Goal: Task Accomplishment & Management: Use online tool/utility

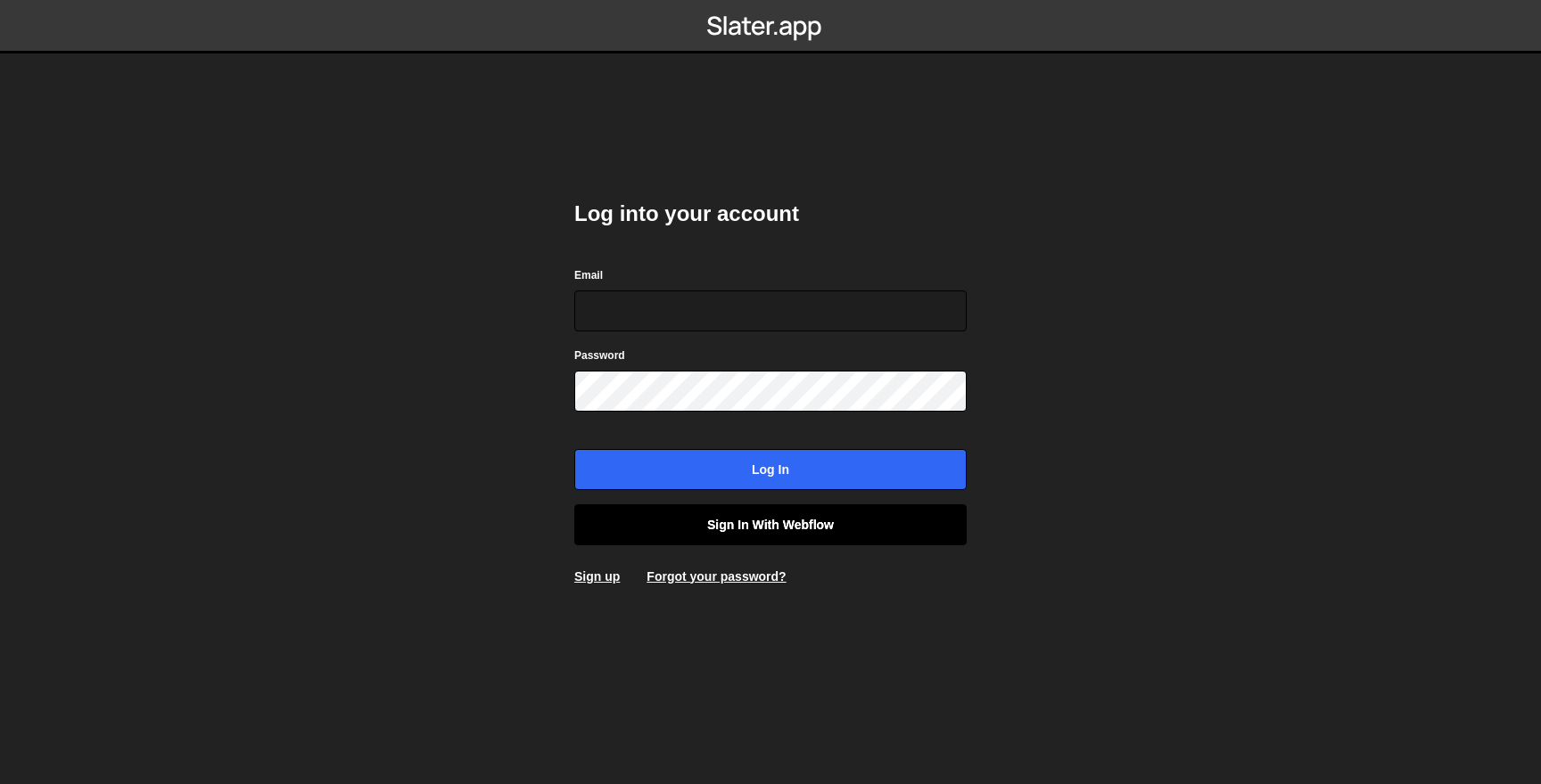
click at [807, 535] on link "Sign in with Webflow" at bounding box center [770, 525] width 392 height 41
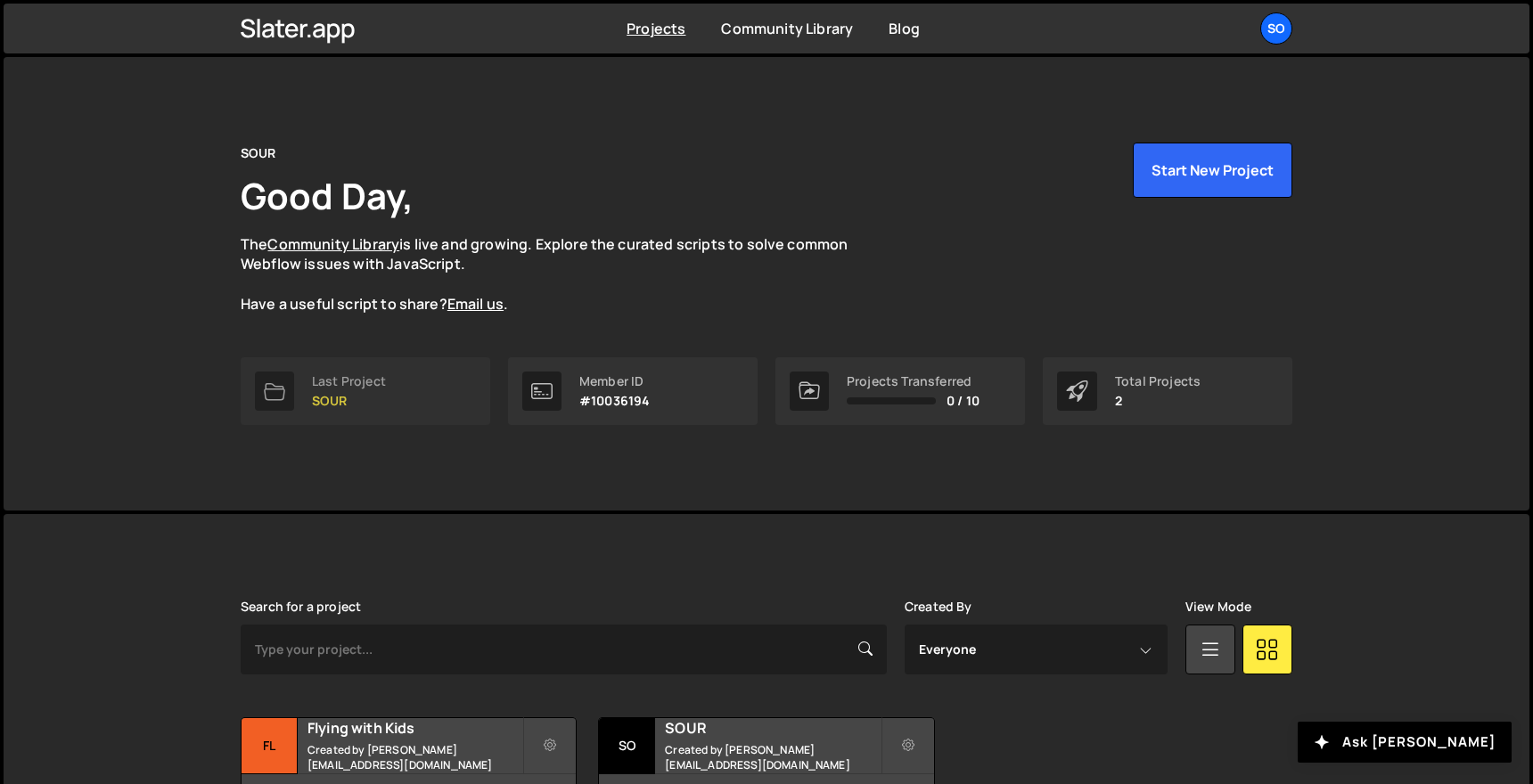
click at [442, 380] on link "Last Project SOUR" at bounding box center [365, 391] width 250 height 68
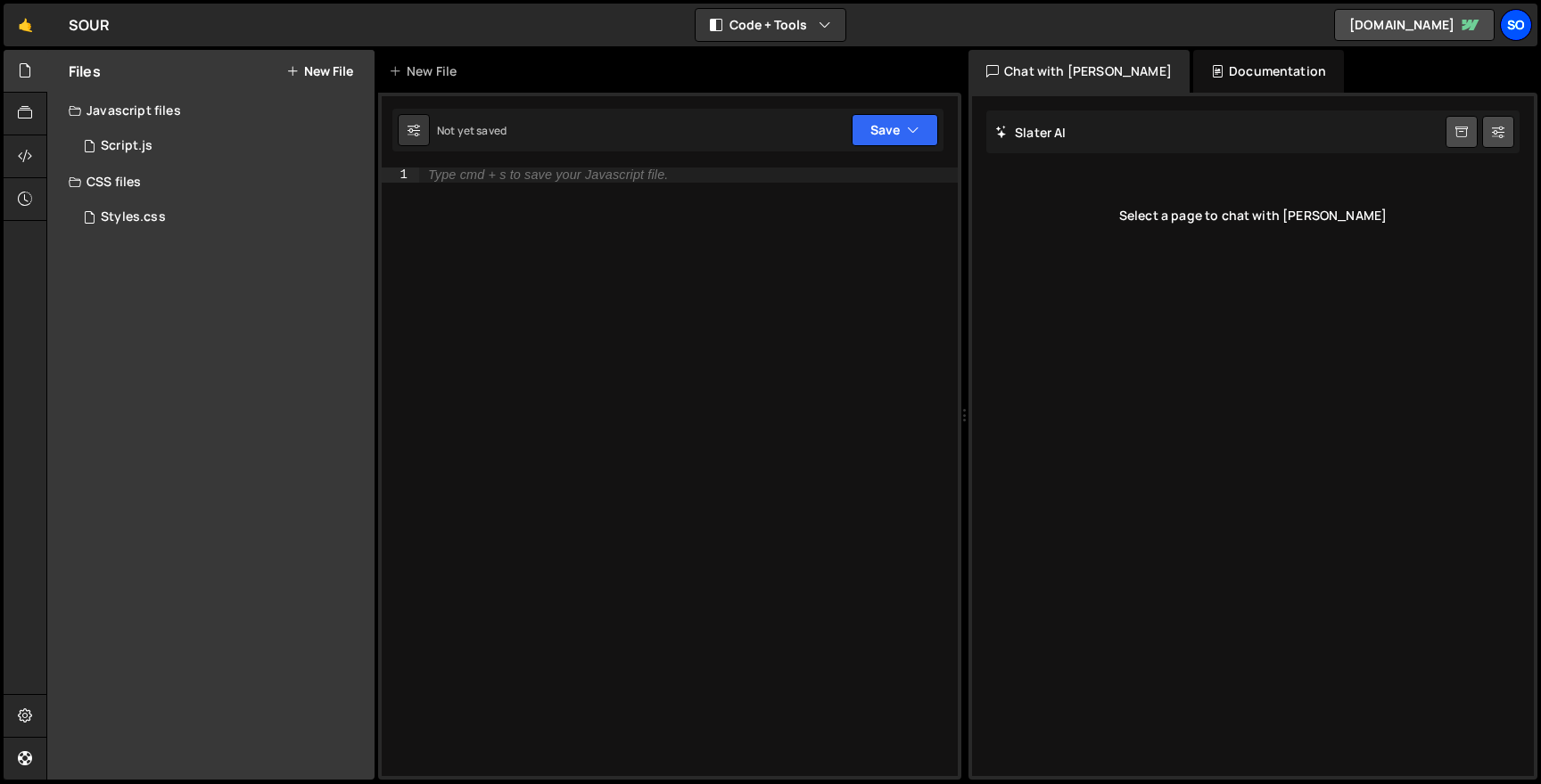
click at [1519, 23] on div "SO" at bounding box center [1516, 25] width 32 height 32
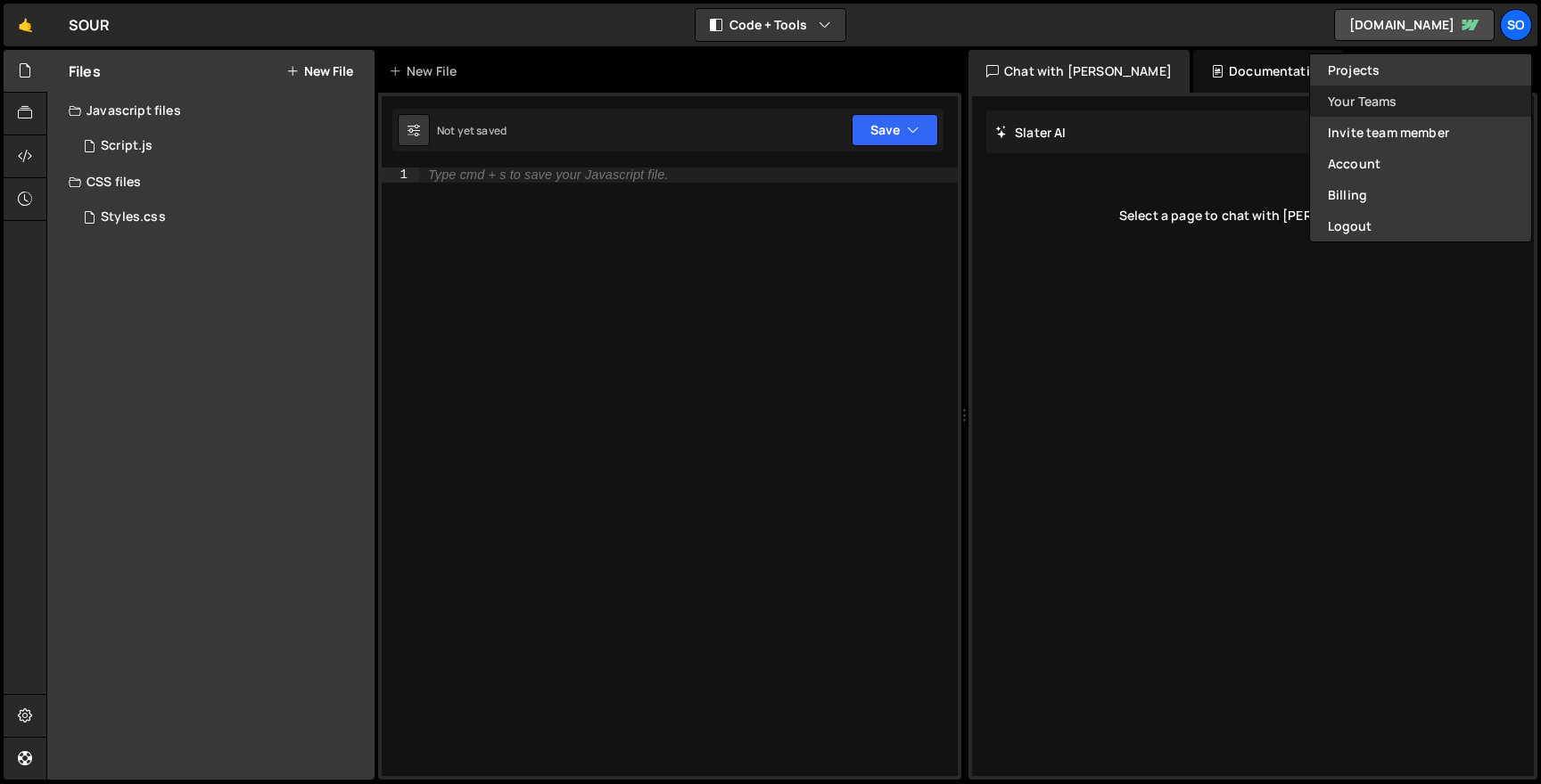
click at [1424, 93] on link "Your Teams" at bounding box center [1421, 101] width 221 height 31
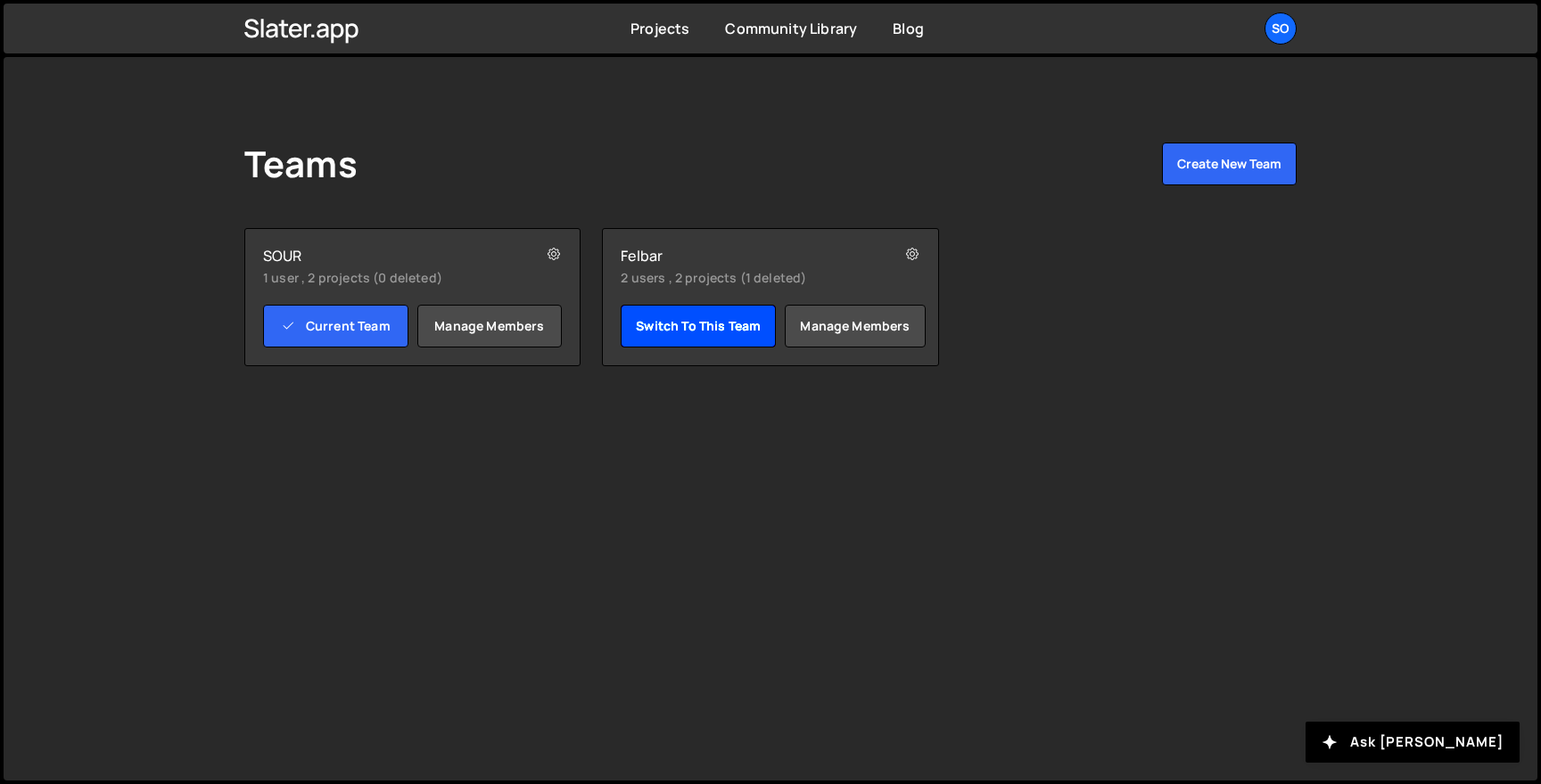
click at [702, 334] on link "Switch to this team" at bounding box center [698, 326] width 156 height 43
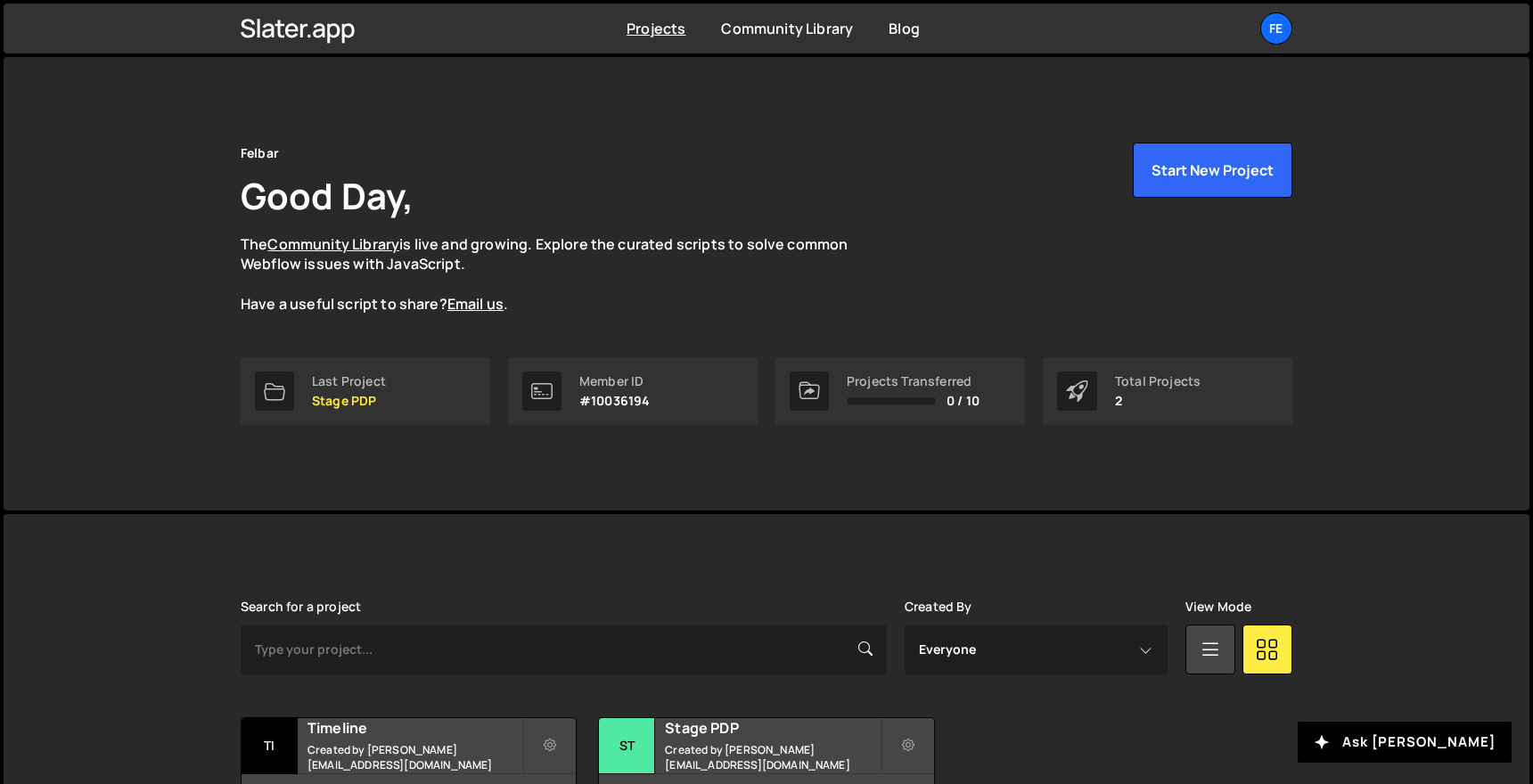
scroll to position [133, 0]
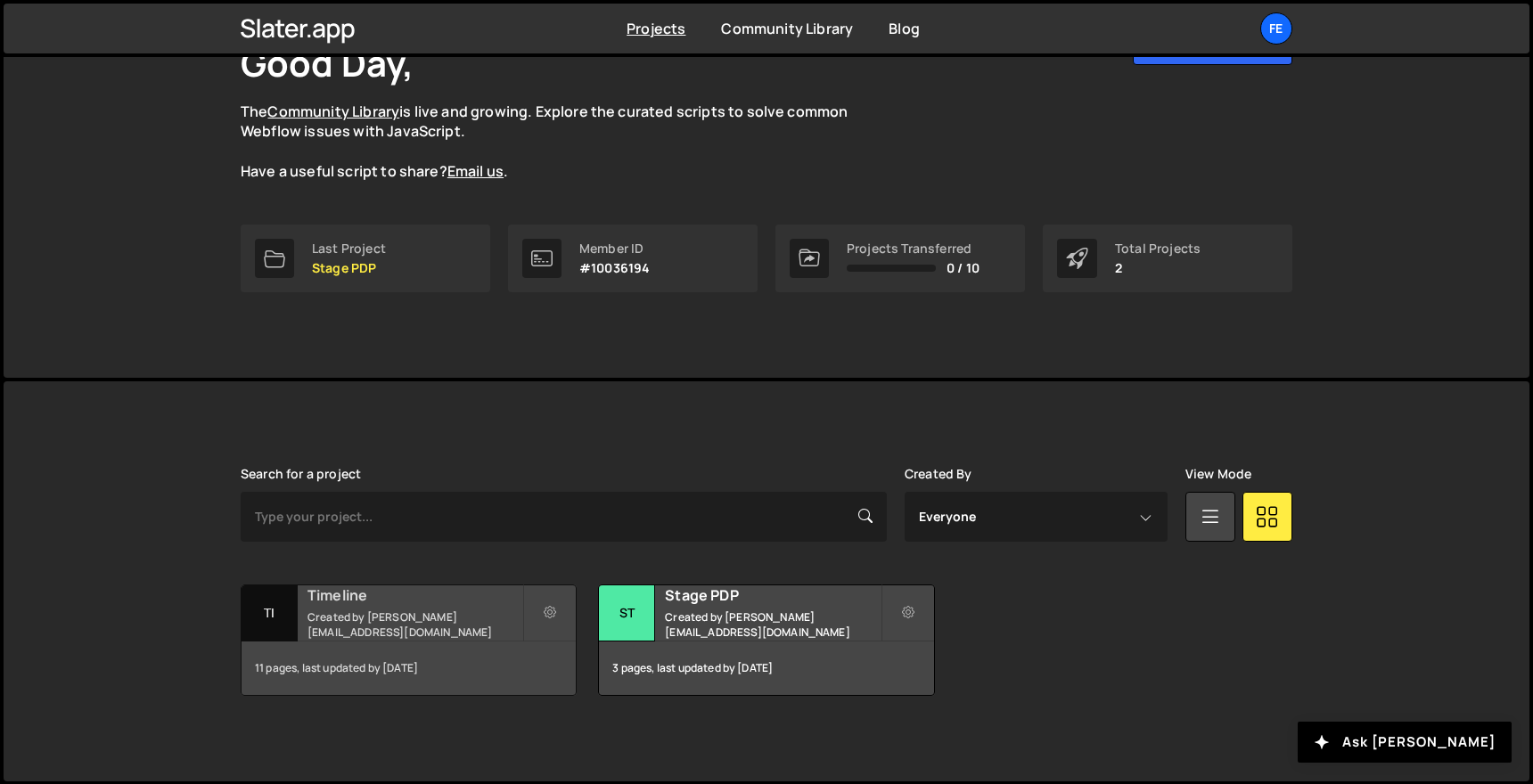
click at [391, 643] on div "11 pages, last updated by 4 months ago" at bounding box center [408, 669] width 334 height 53
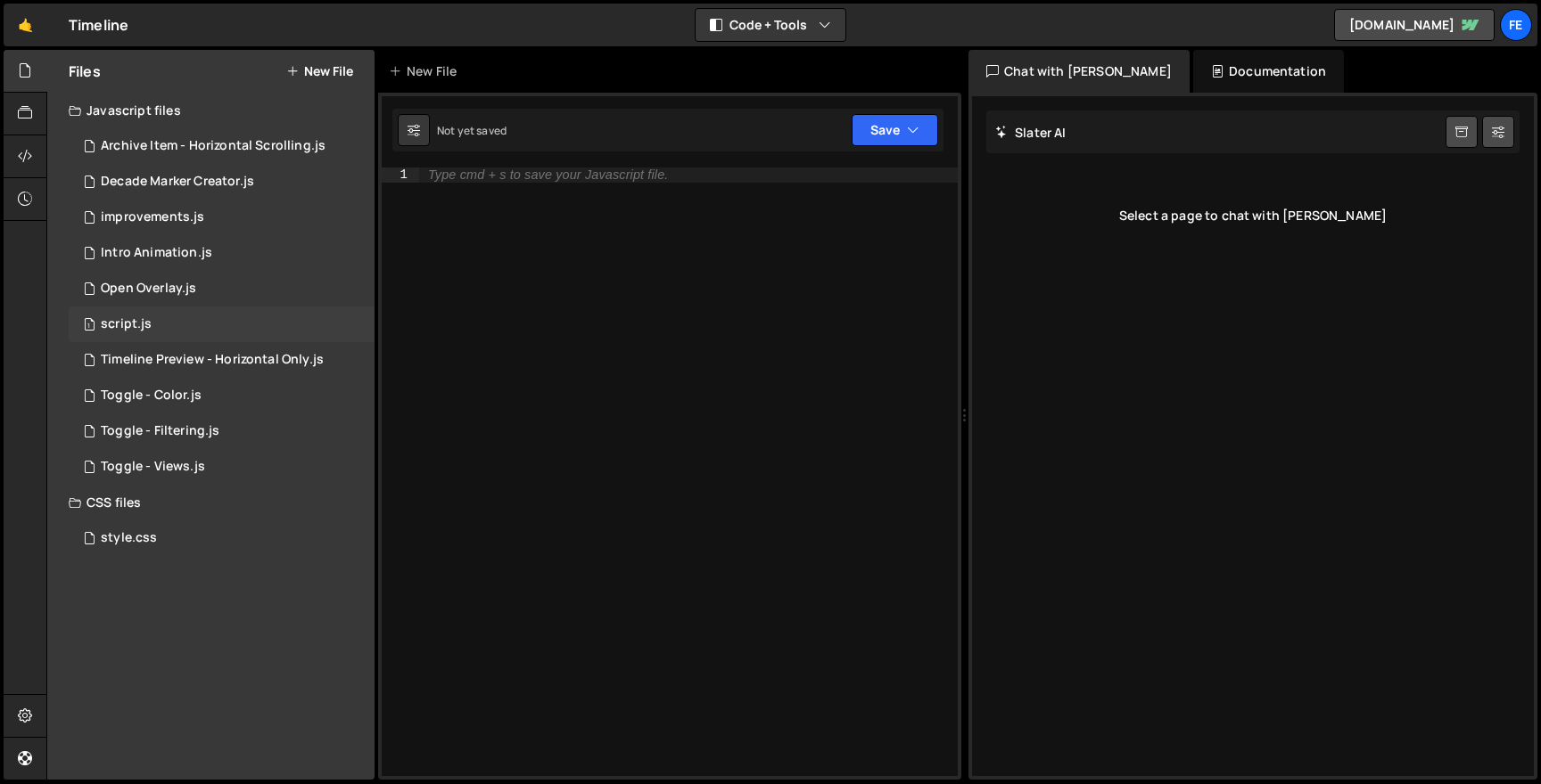
click at [143, 322] on div "script.js" at bounding box center [126, 324] width 51 height 16
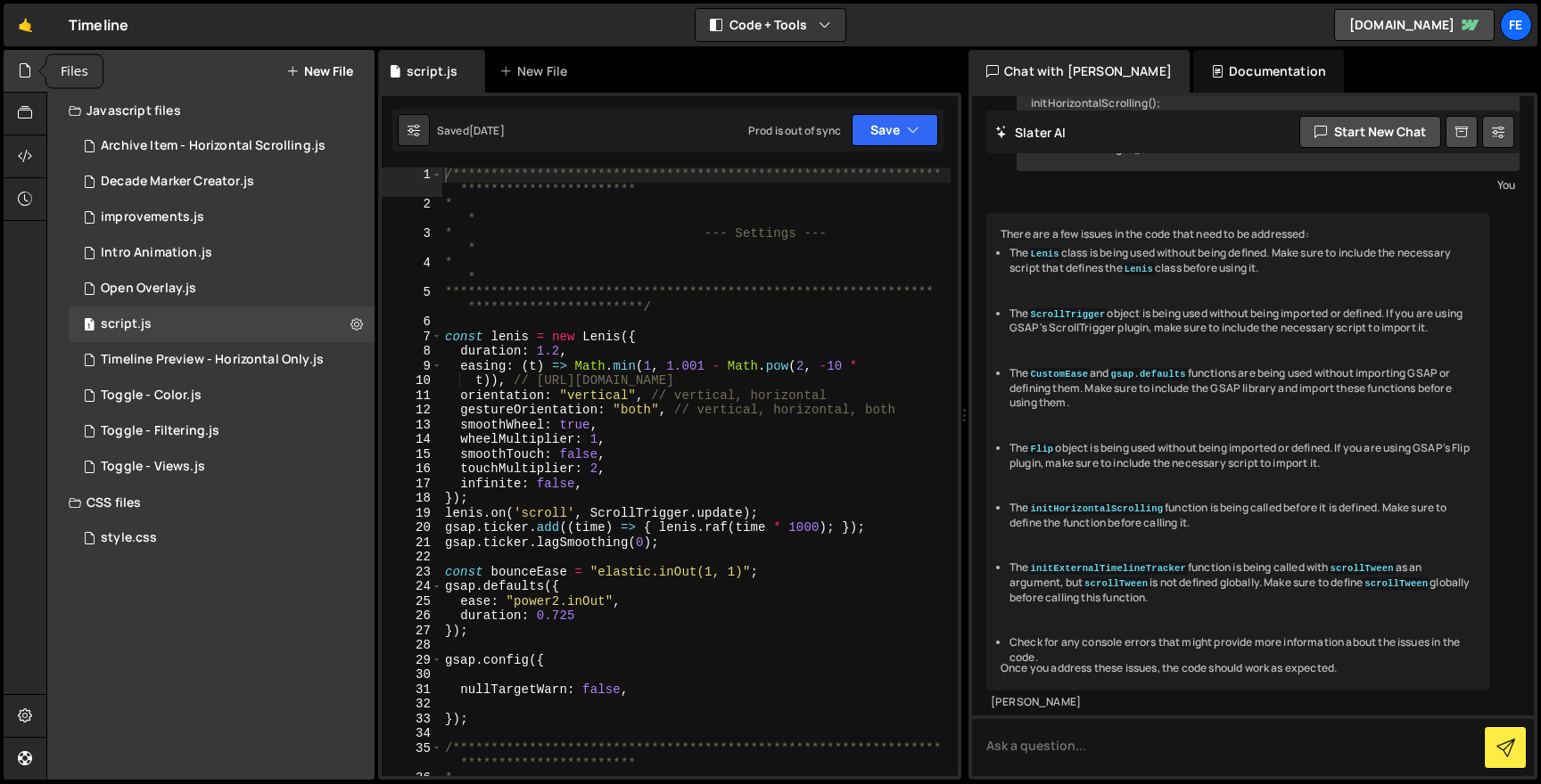
click at [28, 61] on icon at bounding box center [25, 71] width 14 height 20
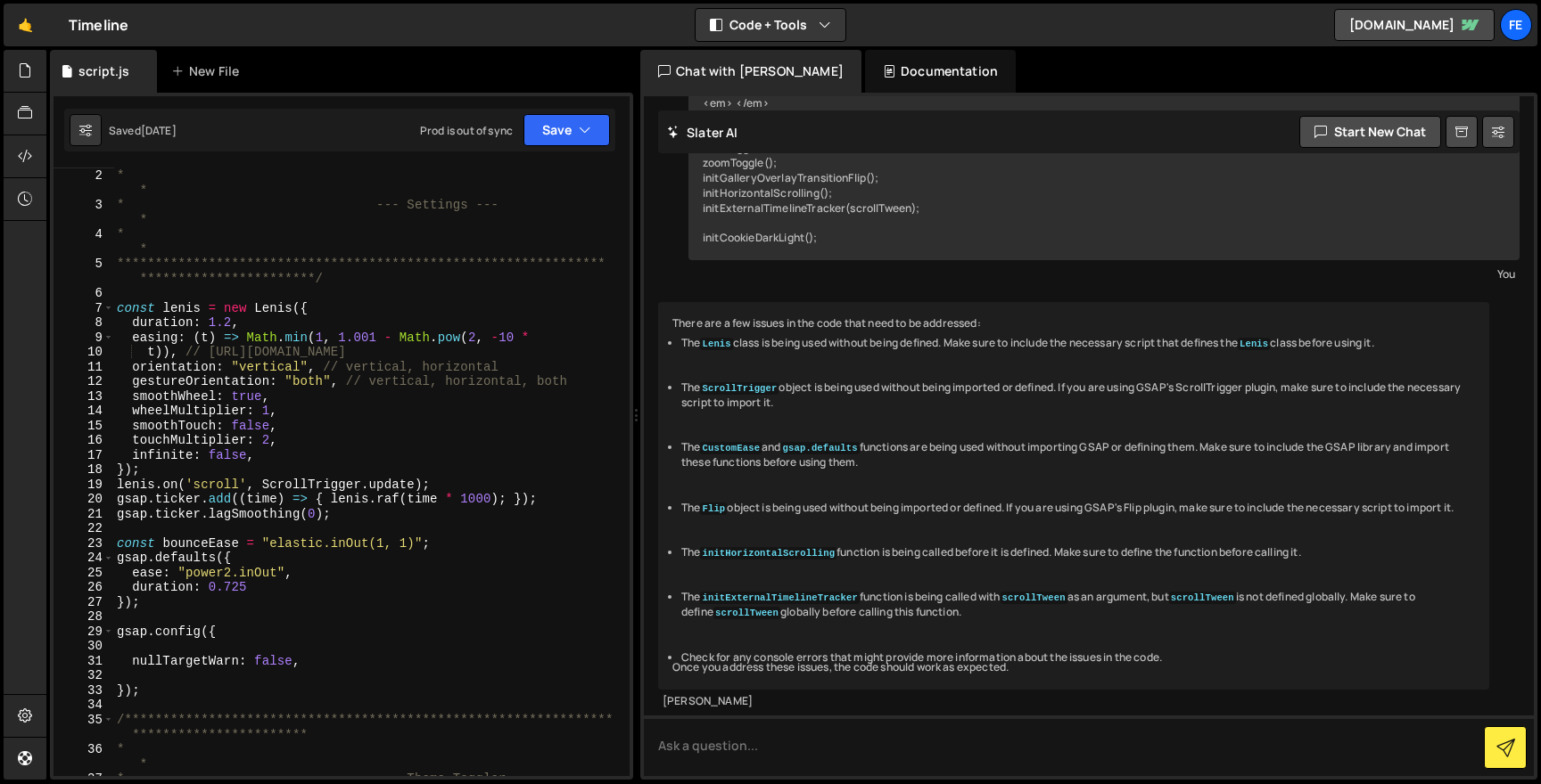
scroll to position [415, 0]
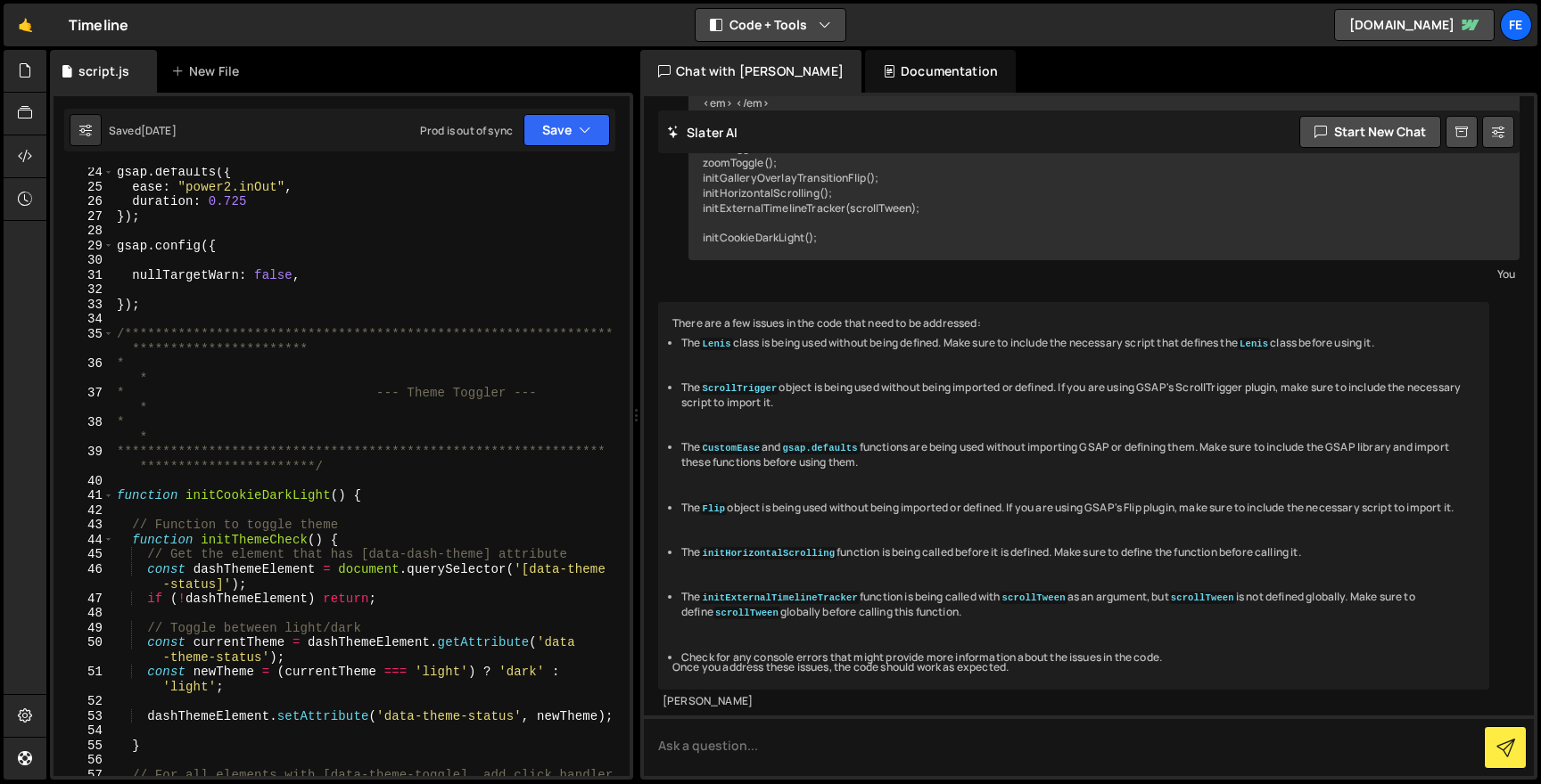
click at [801, 16] on button "Code + Tools" at bounding box center [770, 25] width 150 height 32
click at [784, 72] on button "Code Only" at bounding box center [771, 64] width 150 height 32
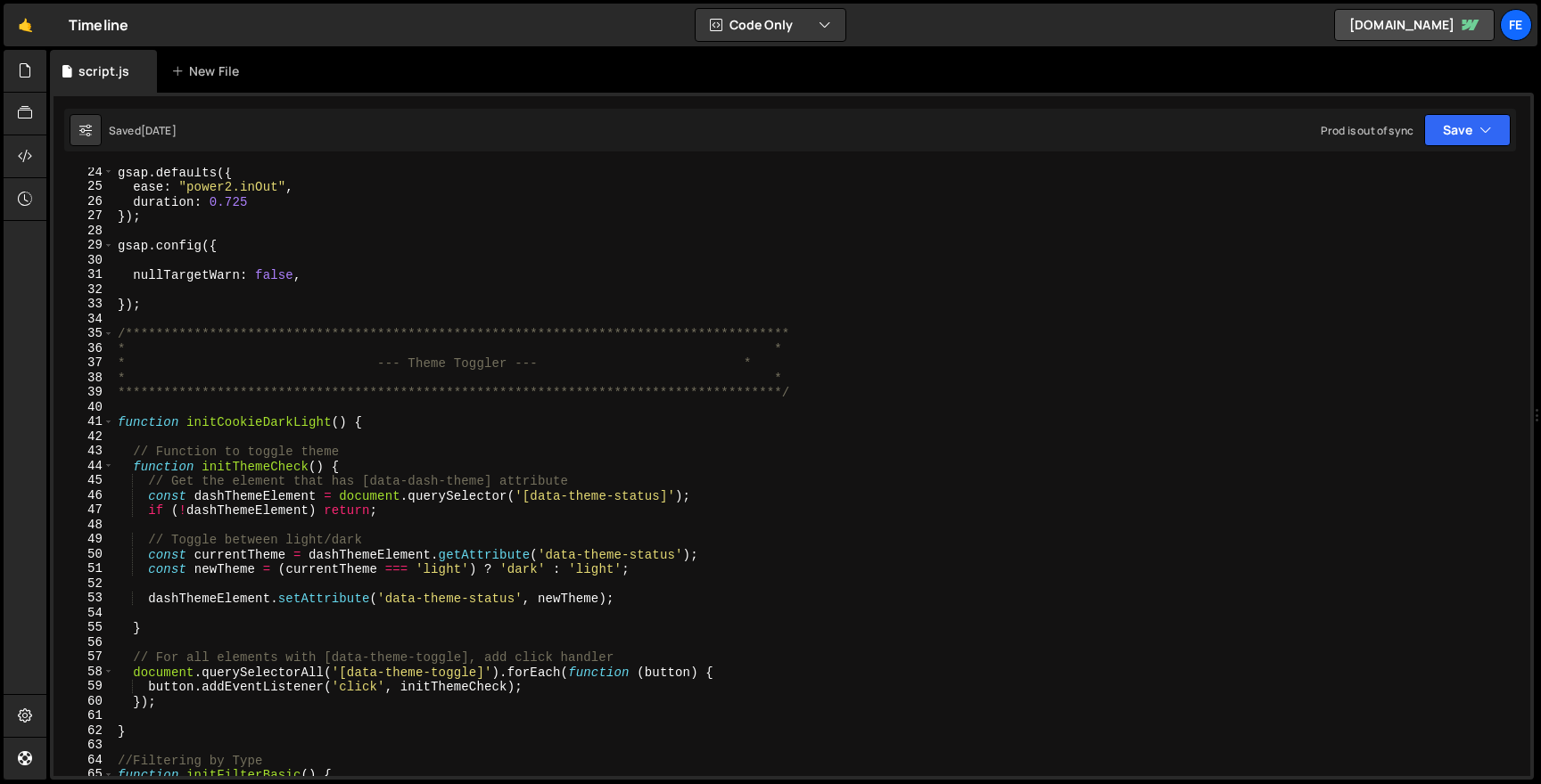
type textarea "});"
click at [743, 304] on div "**********" at bounding box center [819, 484] width 1409 height 638
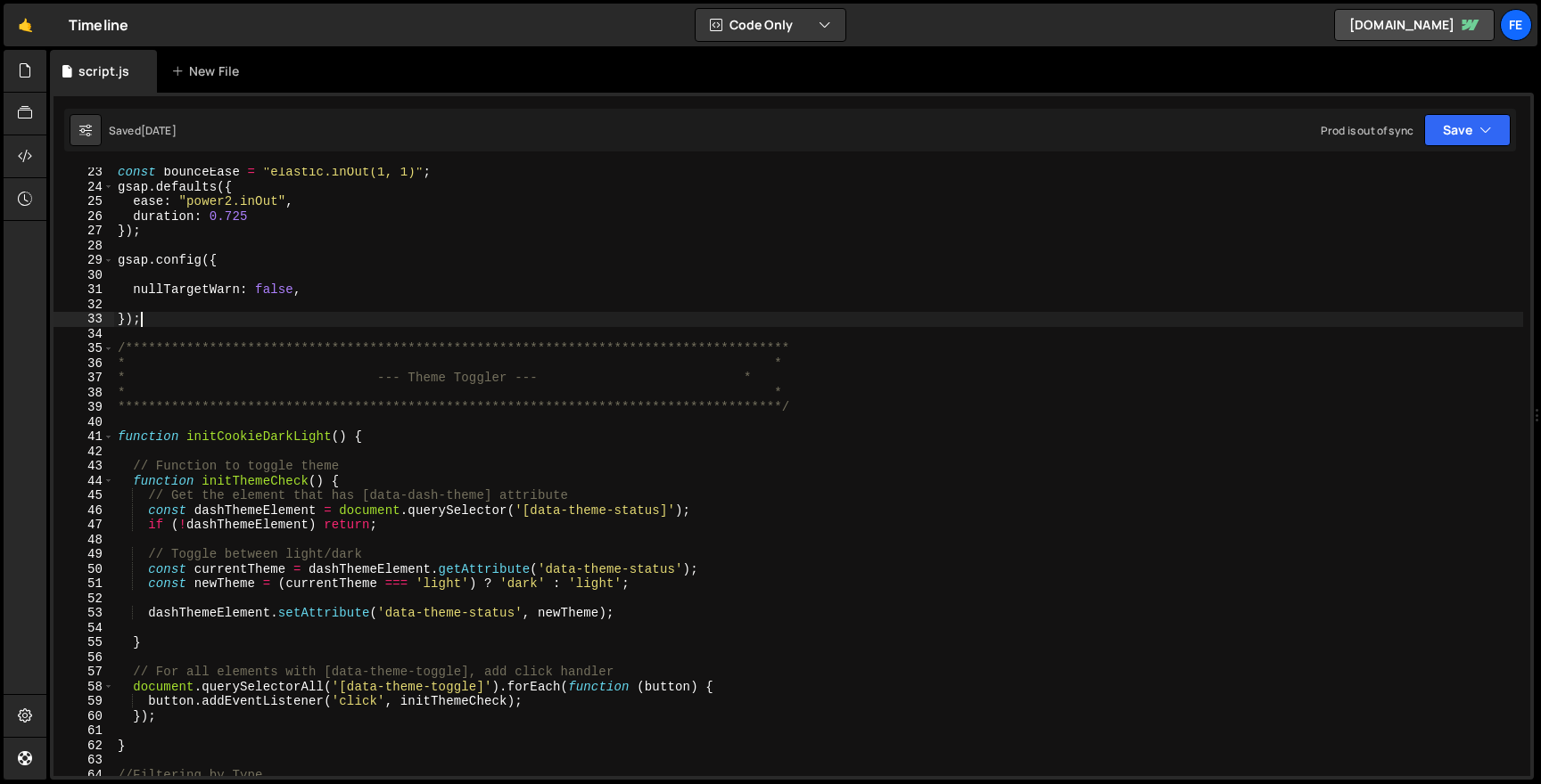
scroll to position [235, 0]
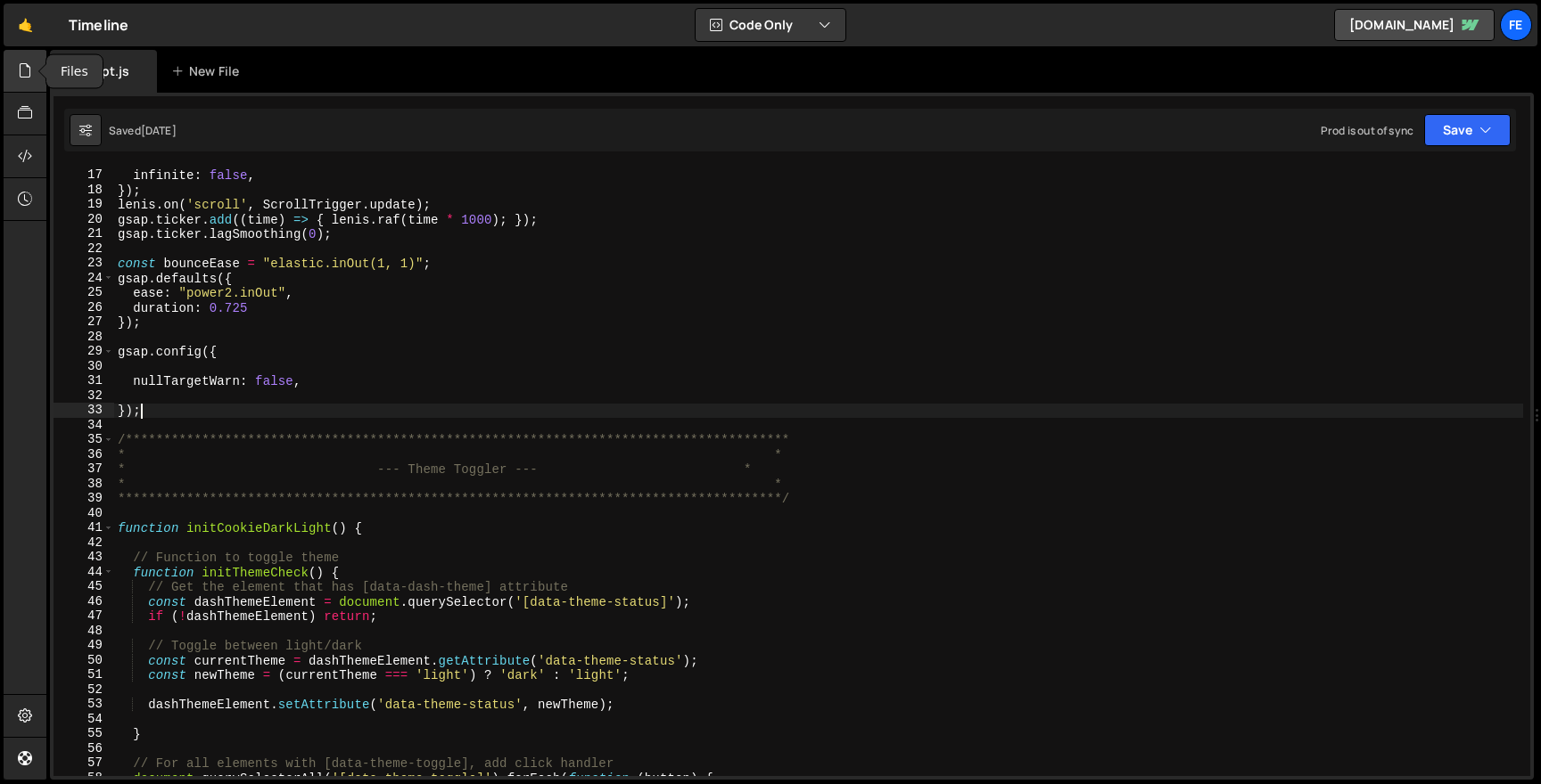
click at [32, 71] on div at bounding box center [26, 71] width 44 height 43
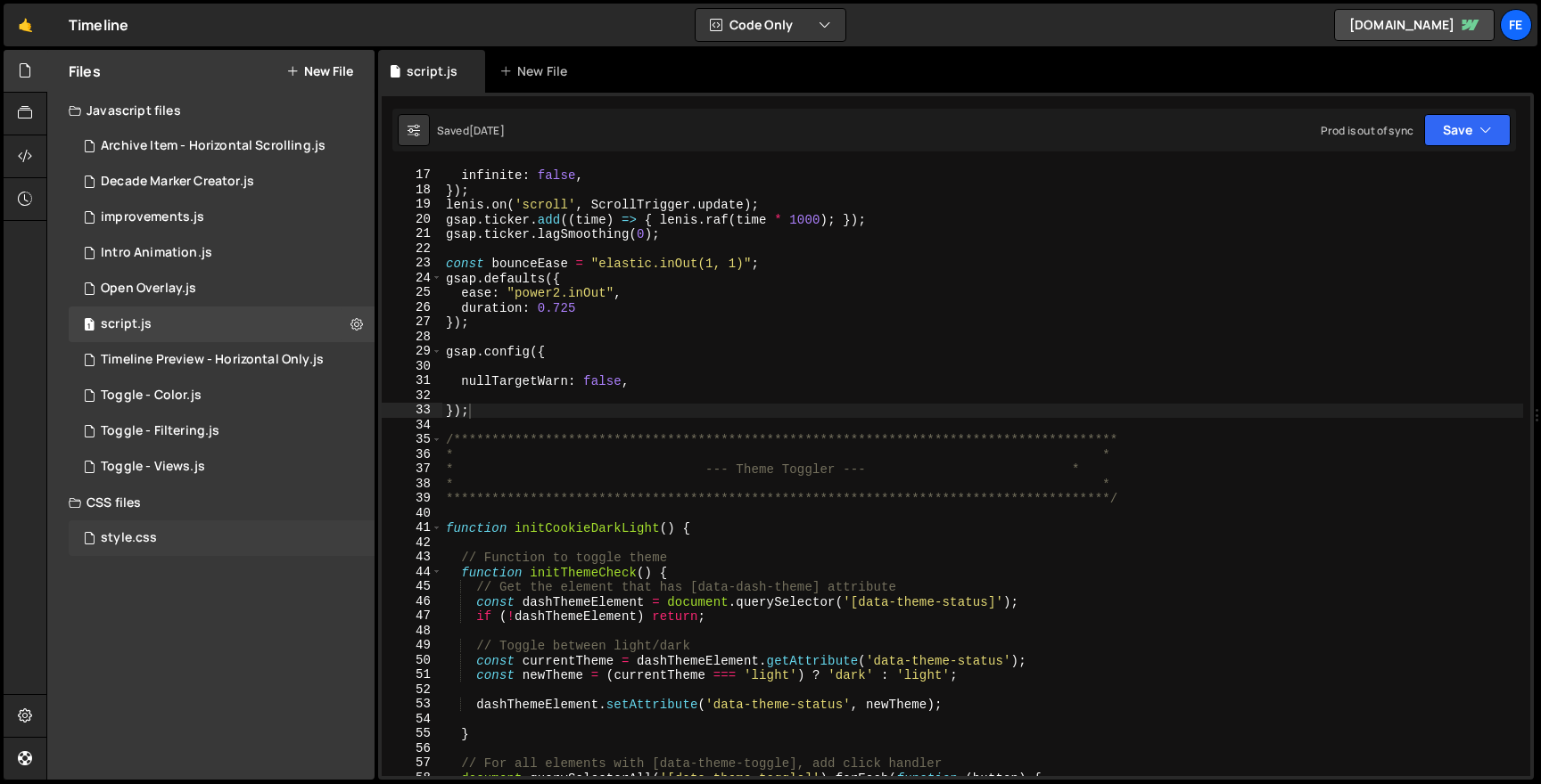
click at [132, 533] on div "style.css" at bounding box center [129, 538] width 56 height 16
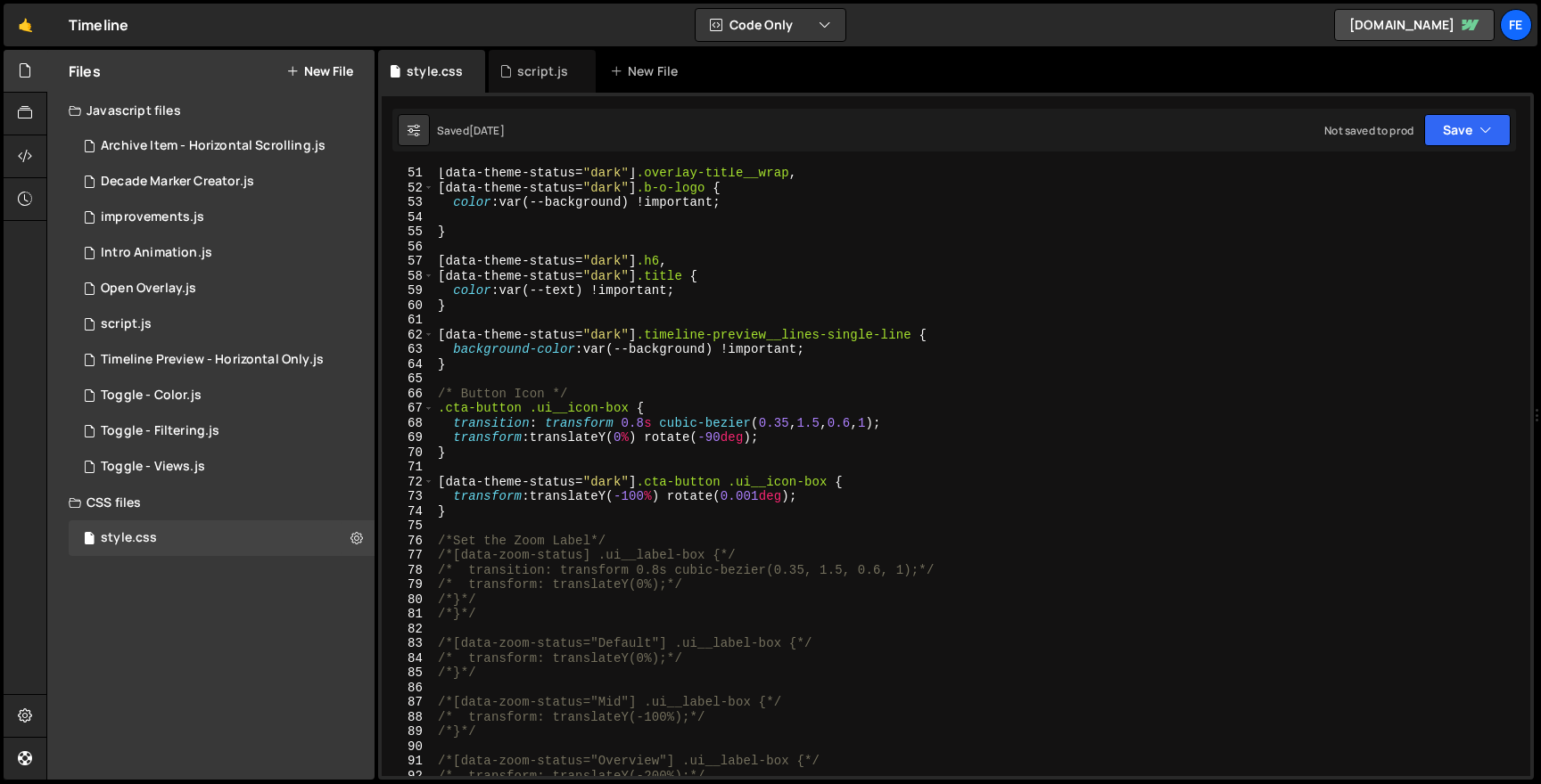
scroll to position [737, 0]
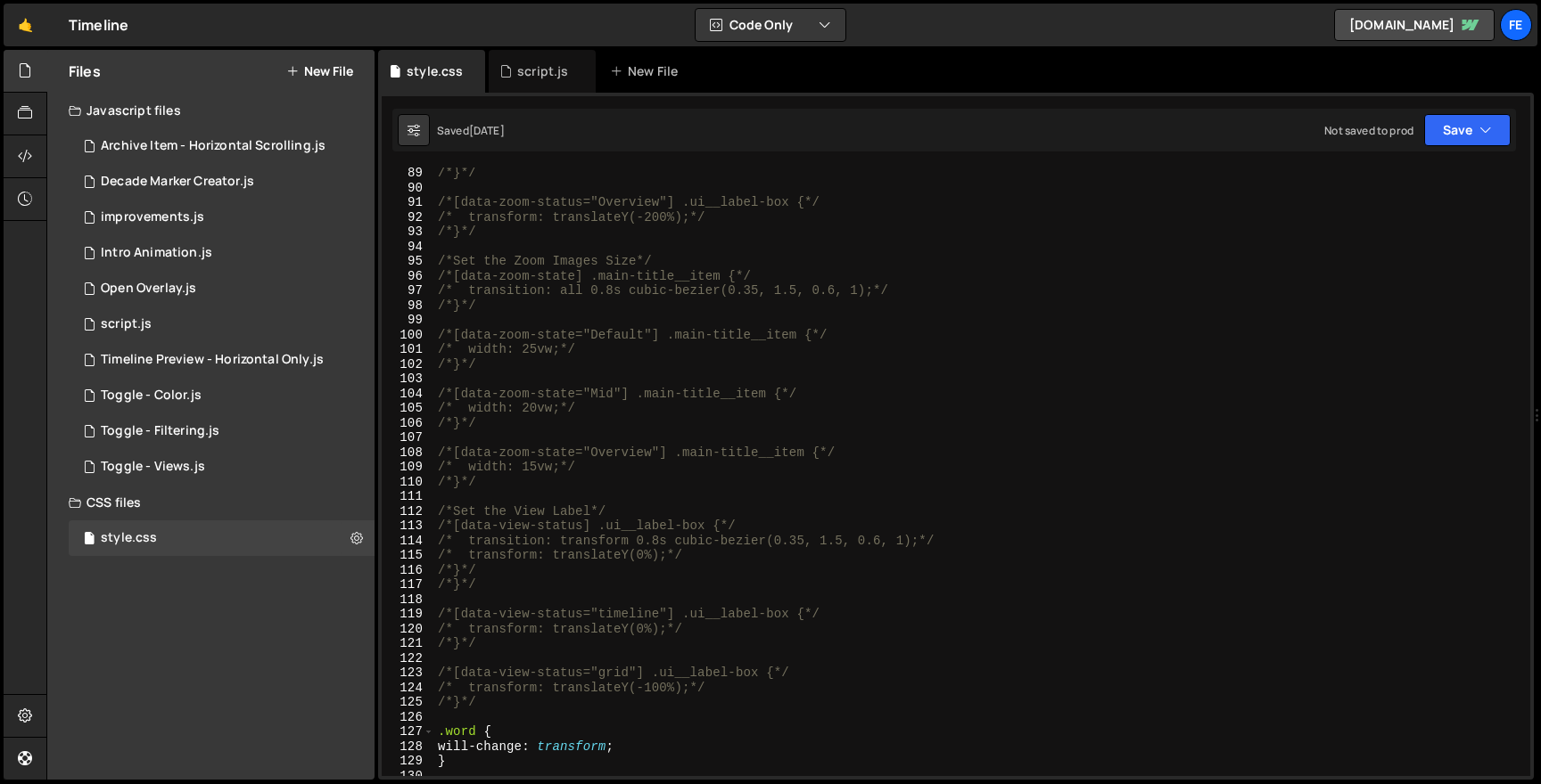
click at [690, 570] on div "/*}*/ /*[data-zoom-status="Overview"] .ui__label-box {*/ /* transform: translat…" at bounding box center [978, 485] width 1089 height 638
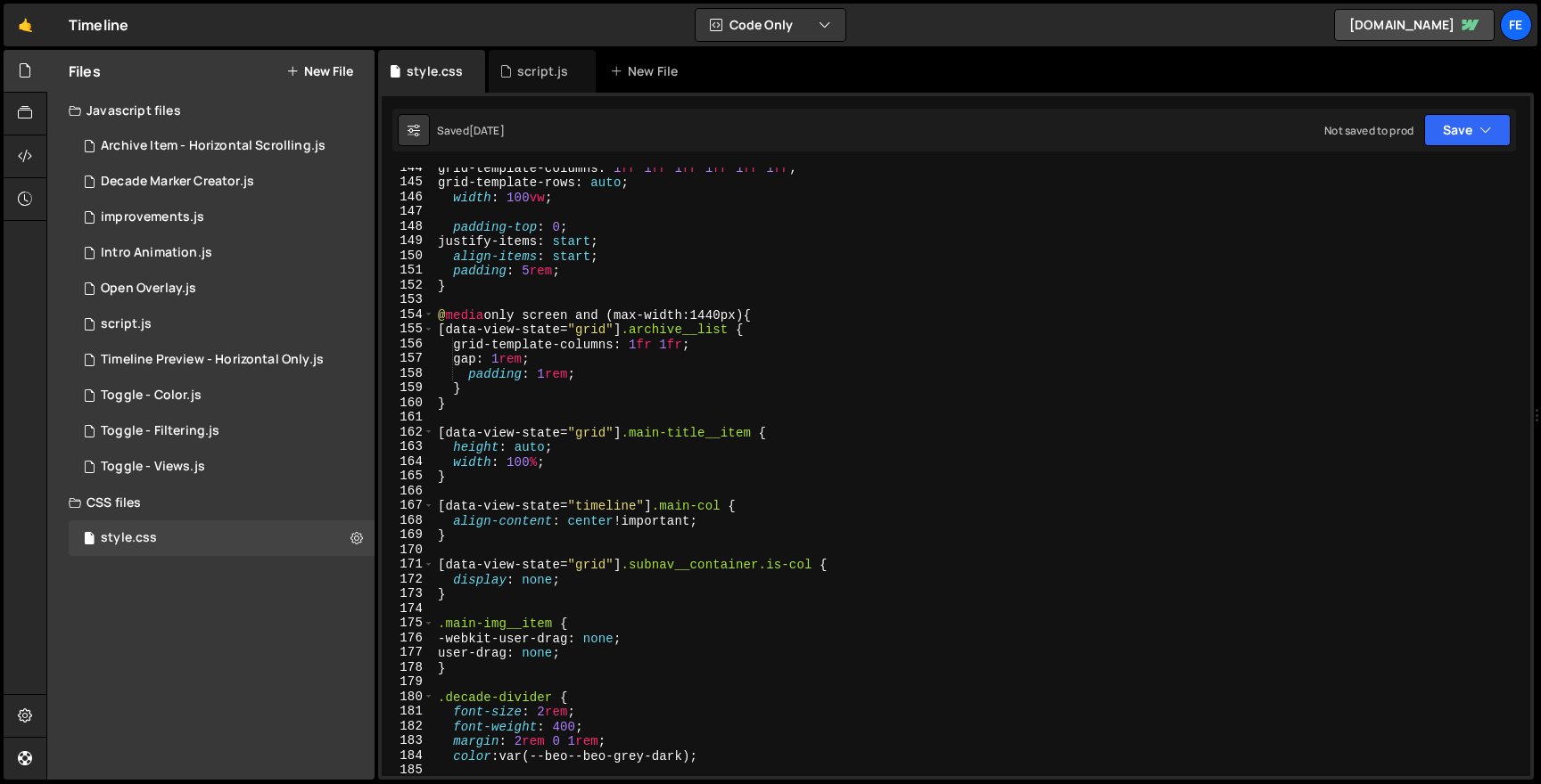
scroll to position [2375, 0]
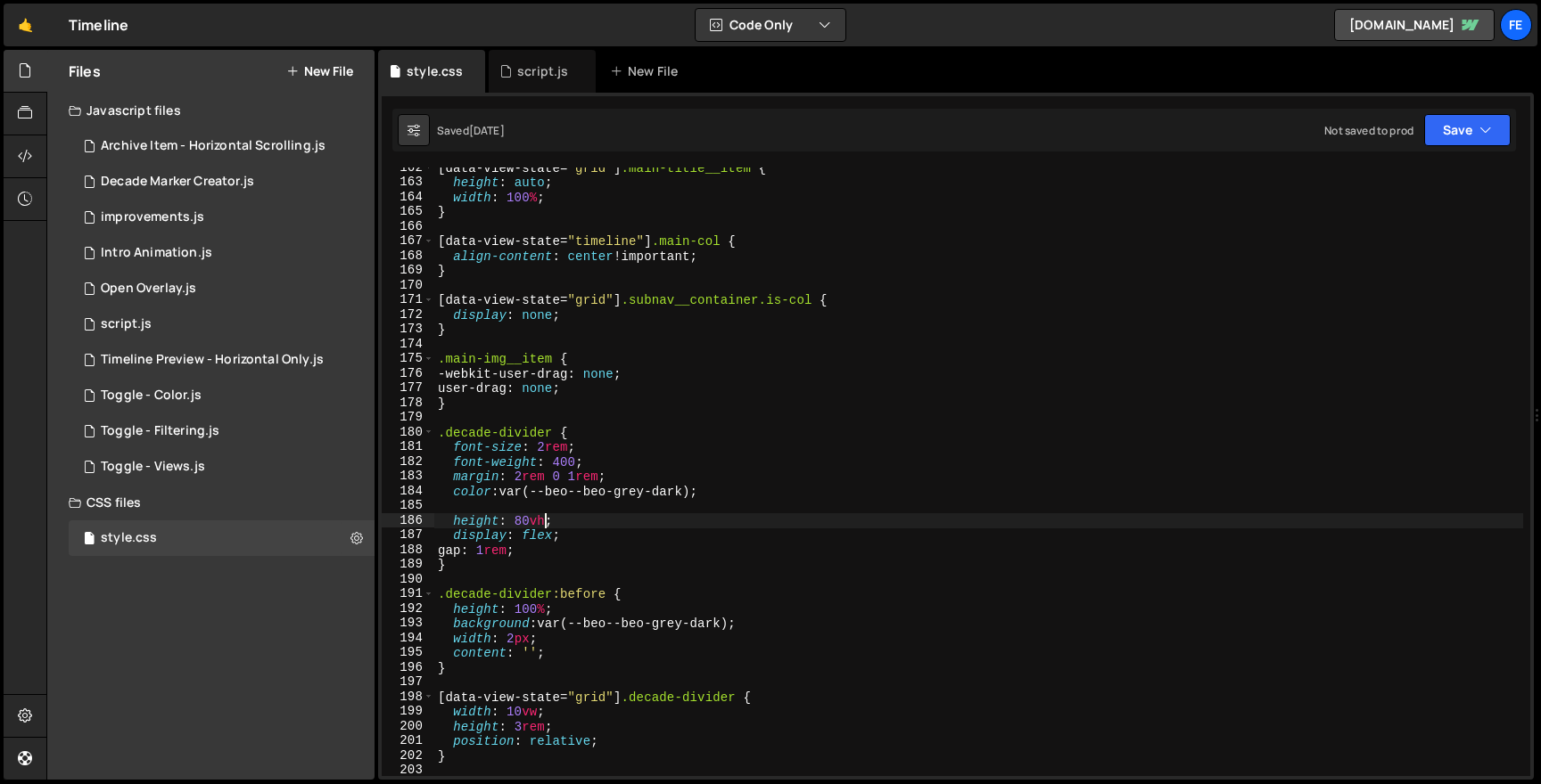
click at [542, 522] on div "[ data-view-state = " grid " ] .main-title__item { height : auto ; width : 100 …" at bounding box center [978, 479] width 1089 height 638
click at [688, 490] on div "[ data-view-state = " grid " ] .main-title__item { height : auto ; width : 100 …" at bounding box center [978, 479] width 1089 height 638
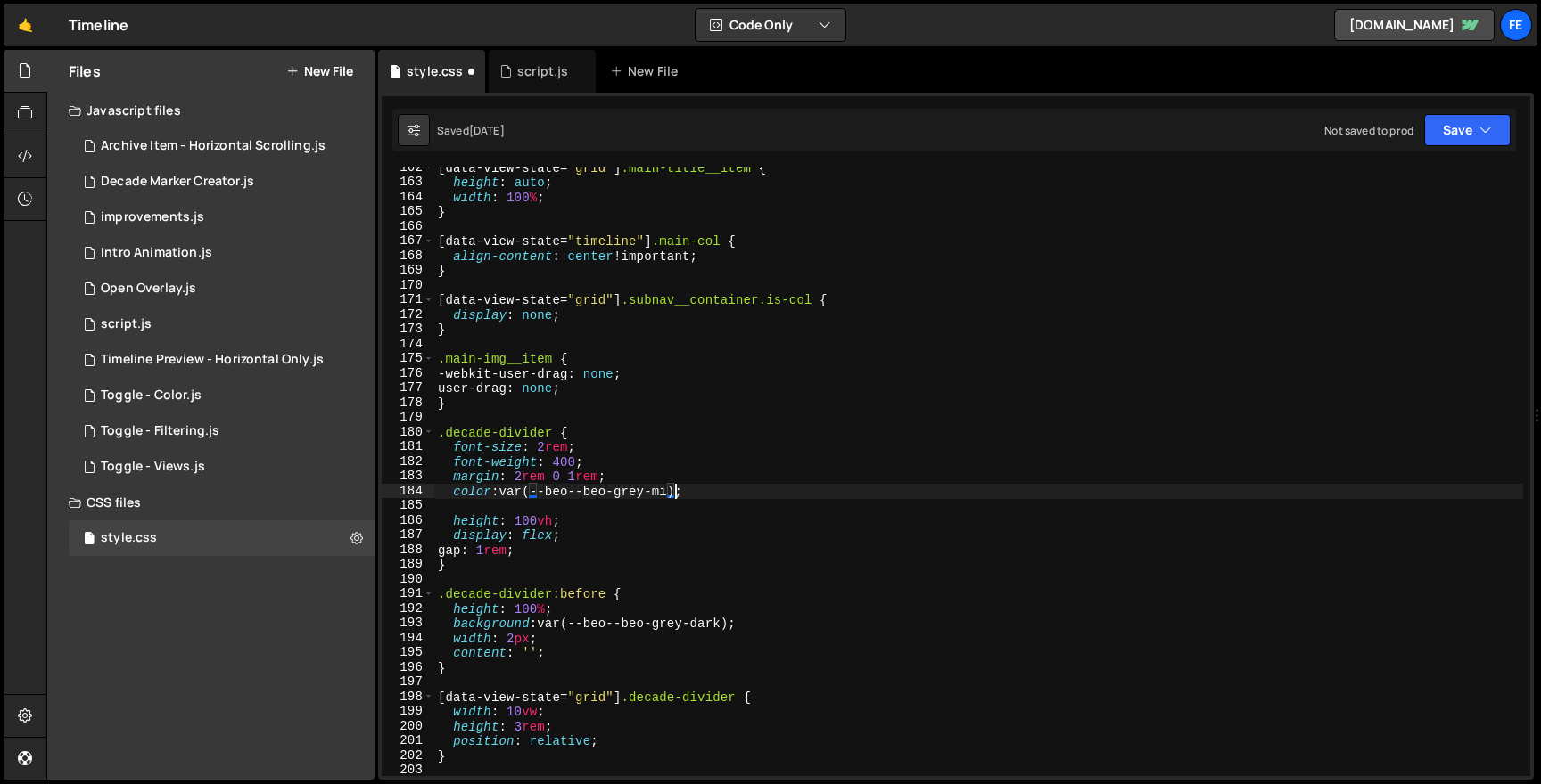
scroll to position [0, 17]
drag, startPoint x: 730, startPoint y: 621, endPoint x: 730, endPoint y: 643, distance: 22.0
click at [730, 621] on div "[ data-view-state = " grid " ] .main-title__item { height : auto ; width : 100 …" at bounding box center [978, 479] width 1089 height 638
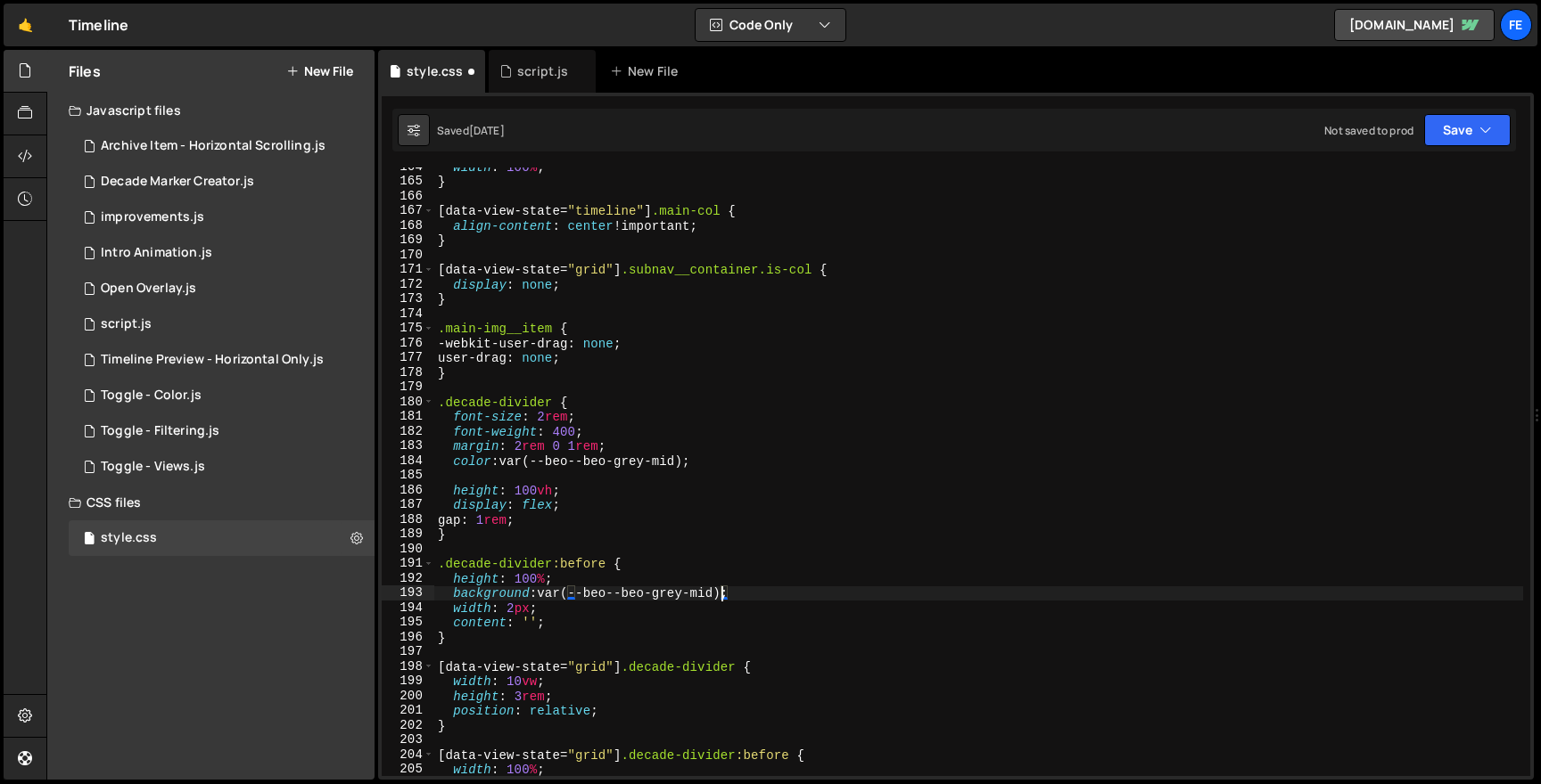
scroll to position [2412, 0]
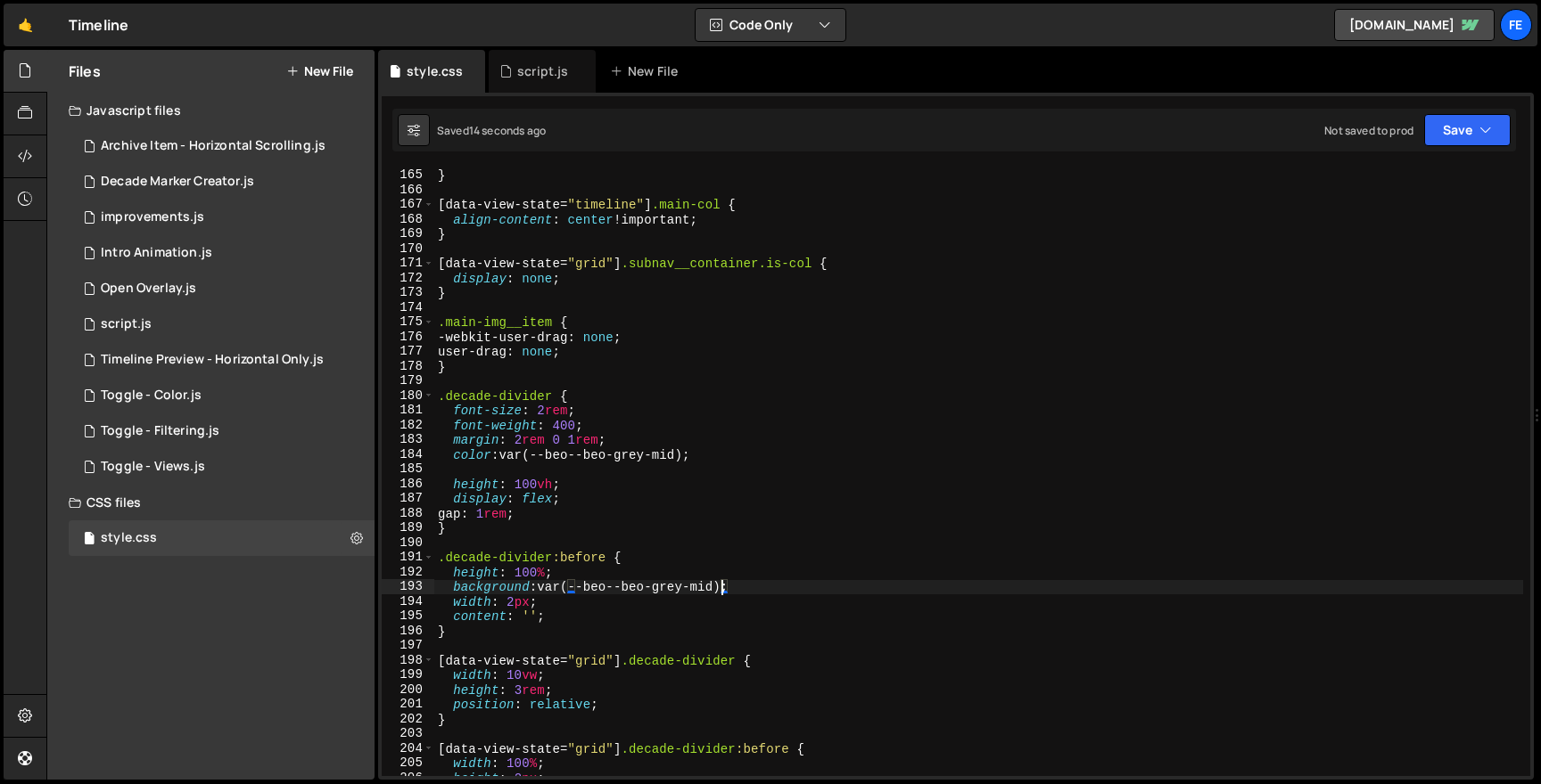
click at [543, 442] on div "width : 100 % ; } [ data-view-state = " timeline " ] .main-col { align-content …" at bounding box center [978, 472] width 1089 height 638
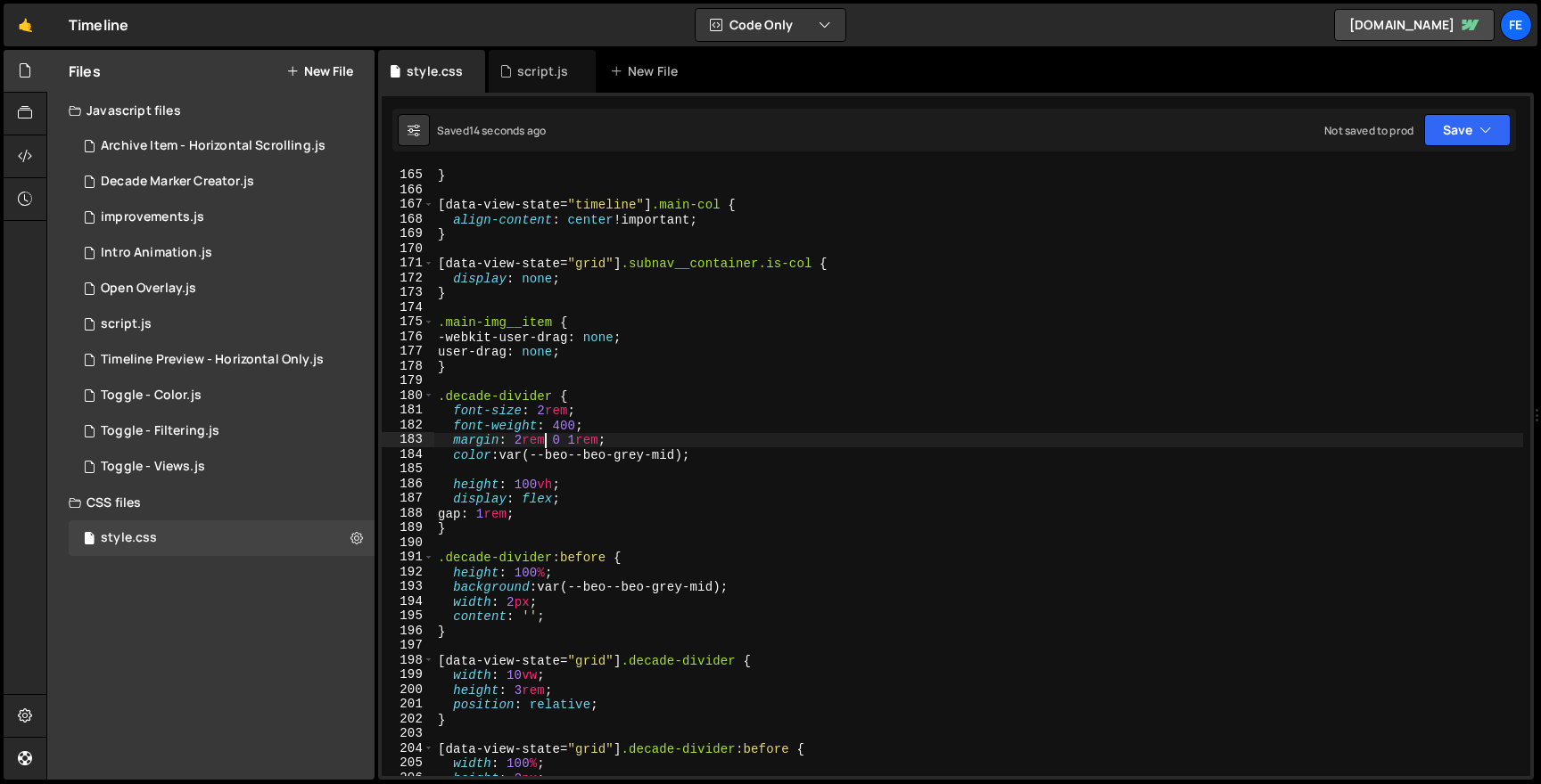
scroll to position [0, 10]
click at [521, 443] on div "width : 100 % ; } [ data-view-state = " timeline " ] .main-col { align-content …" at bounding box center [978, 472] width 1089 height 638
click at [714, 611] on div "width : 100 % ; } [ data-view-state = " timeline " ] .main-col { align-content …" at bounding box center [978, 472] width 1089 height 638
type textarea "content: '';"
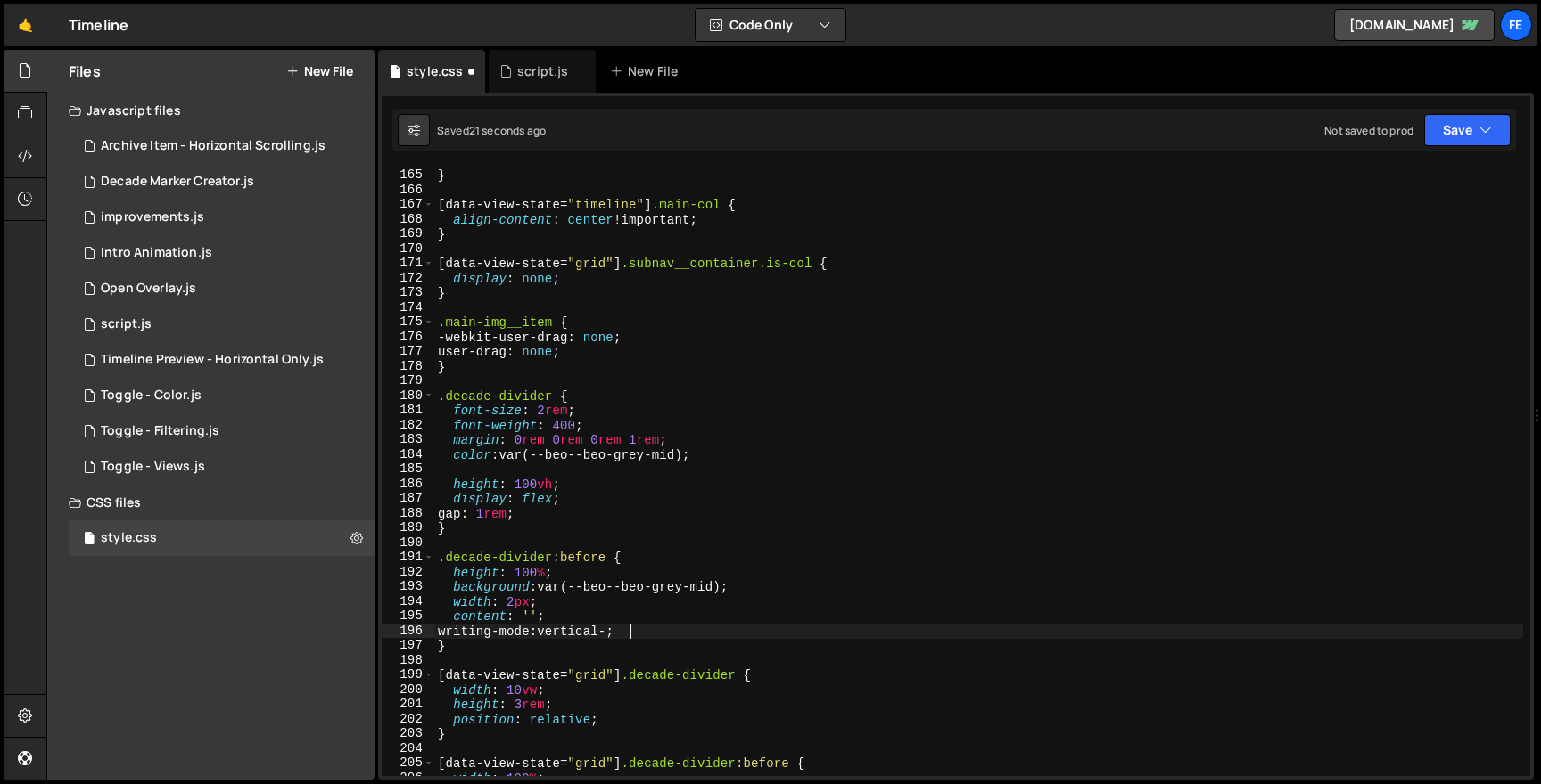
scroll to position [0, 13]
drag, startPoint x: 668, startPoint y: 632, endPoint x: 450, endPoint y: 633, distance: 218.0
click at [450, 633] on div "width : 100 % ; } [ data-view-state = " timeline " ] .main-col { align-content …" at bounding box center [978, 472] width 1089 height 638
type textarea "transform: rotate(-90deg);"
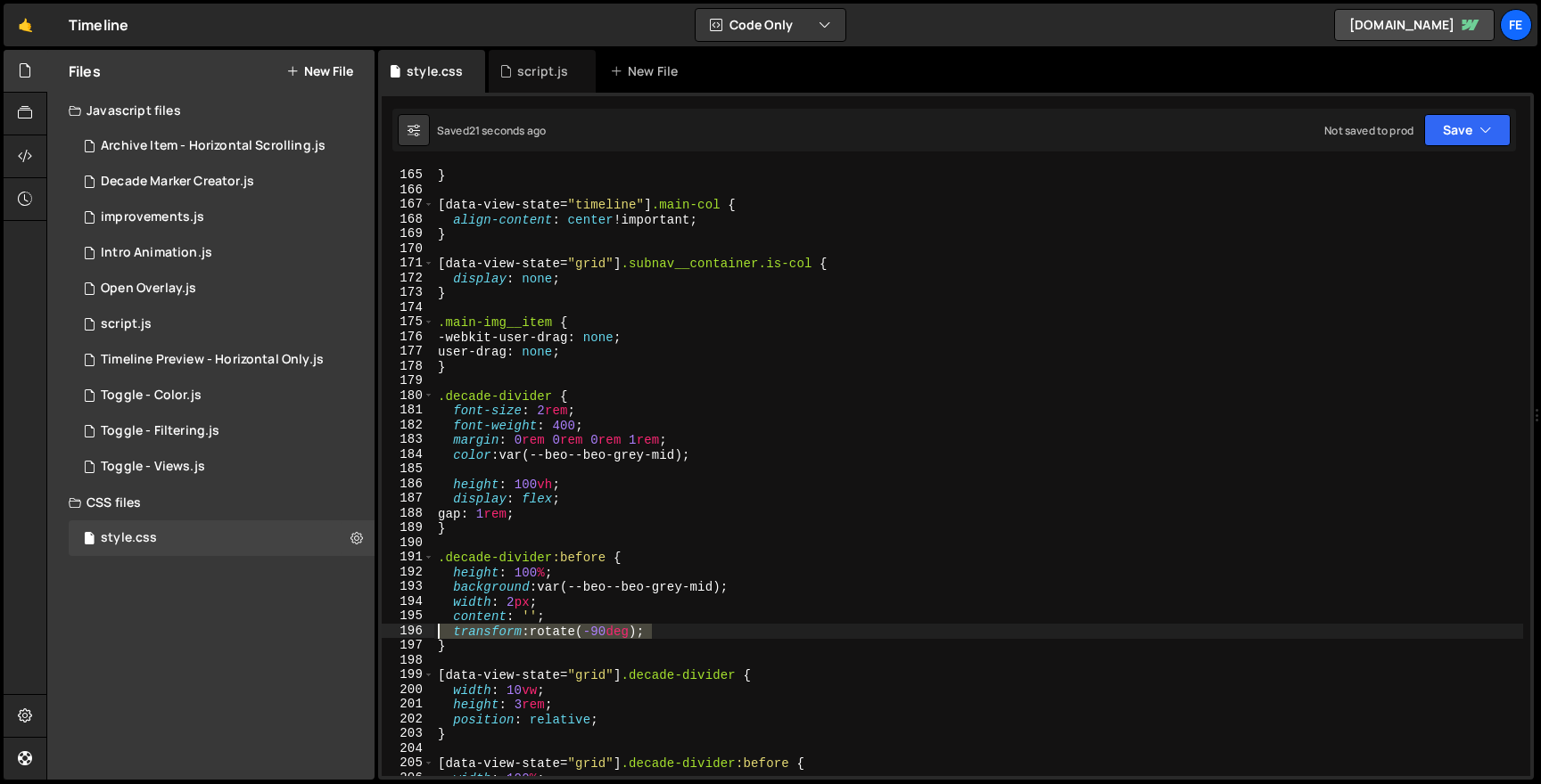
drag, startPoint x: 682, startPoint y: 633, endPoint x: 405, endPoint y: 631, distance: 277.0
click at [405, 631] on div "transform: rotate(-90deg); 164 165 166 167 168 169 170 171 172 173 174 175 176 …" at bounding box center [956, 472] width 1149 height 609
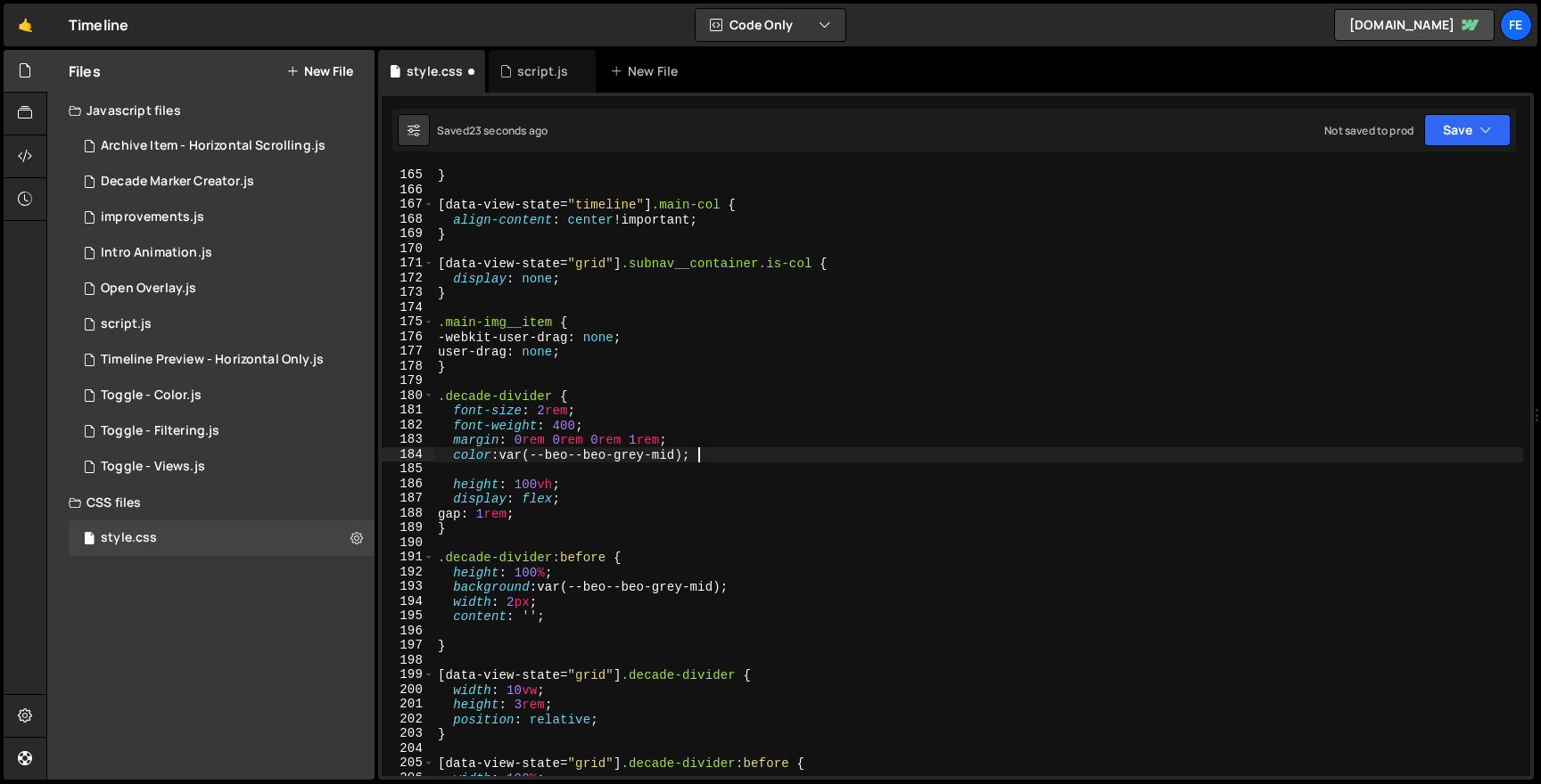
click at [739, 448] on div "width : 100 % ; } [ data-view-state = " timeline " ] .main-col { align-content …" at bounding box center [978, 472] width 1089 height 638
type textarea "color: var(--beo--beo-grey-mid);"
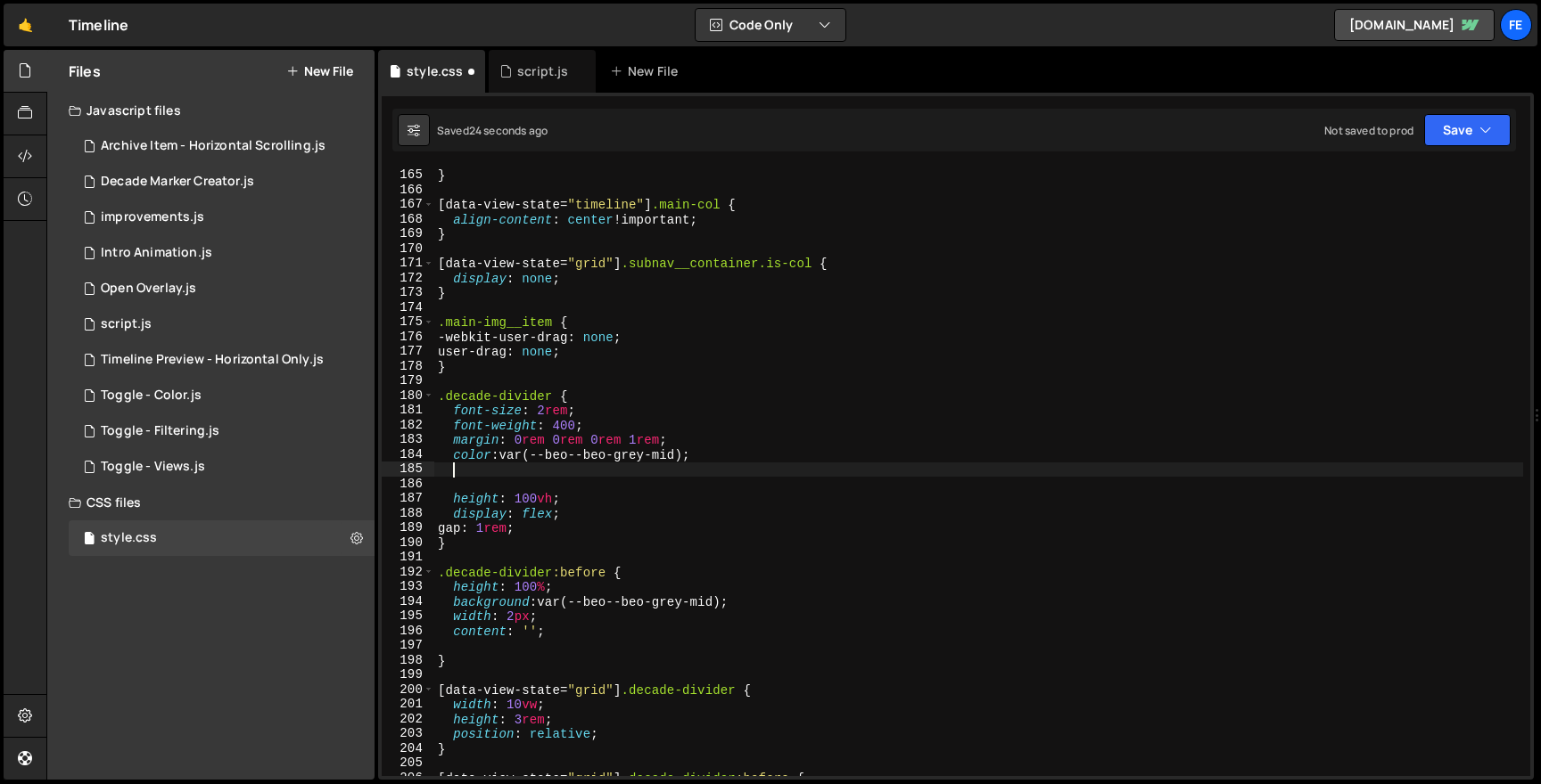
paste textarea "transform: rotate(-90deg);"
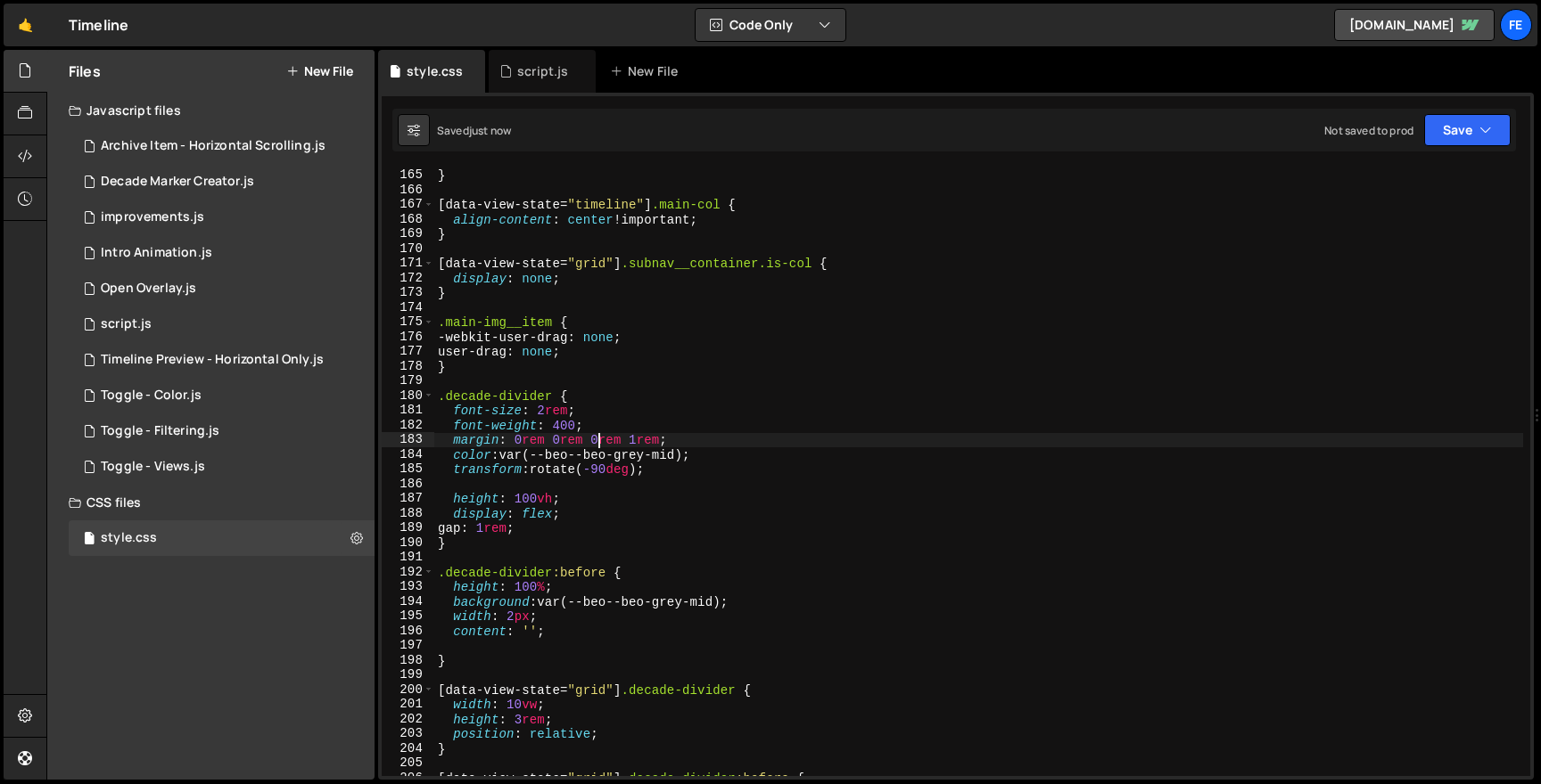
click at [598, 436] on div "width : 100 % ; } [ data-view-state = " timeline " ] .main-col { align-content …" at bounding box center [978, 472] width 1089 height 638
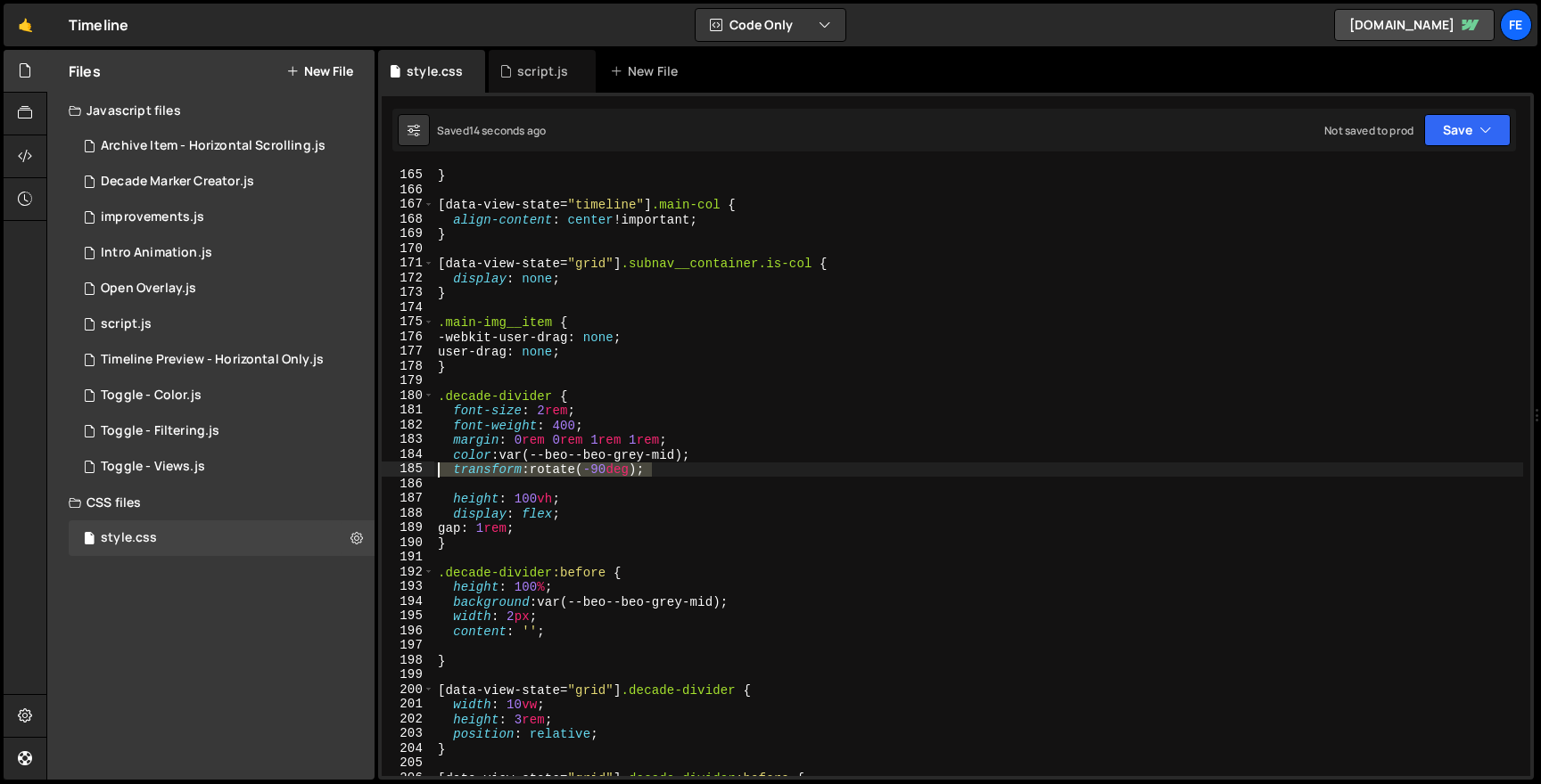
drag, startPoint x: 664, startPoint y: 475, endPoint x: 439, endPoint y: 474, distance: 225.0
click at [439, 474] on div "width : 100 % ; } [ data-view-state = " timeline " ] .main-col { align-content …" at bounding box center [978, 472] width 1089 height 638
type textarea "transform: rotate(-90deg);"
type textarea "color: var(--beo--beo-grey-mid);"
